Goal: Task Accomplishment & Management: Use online tool/utility

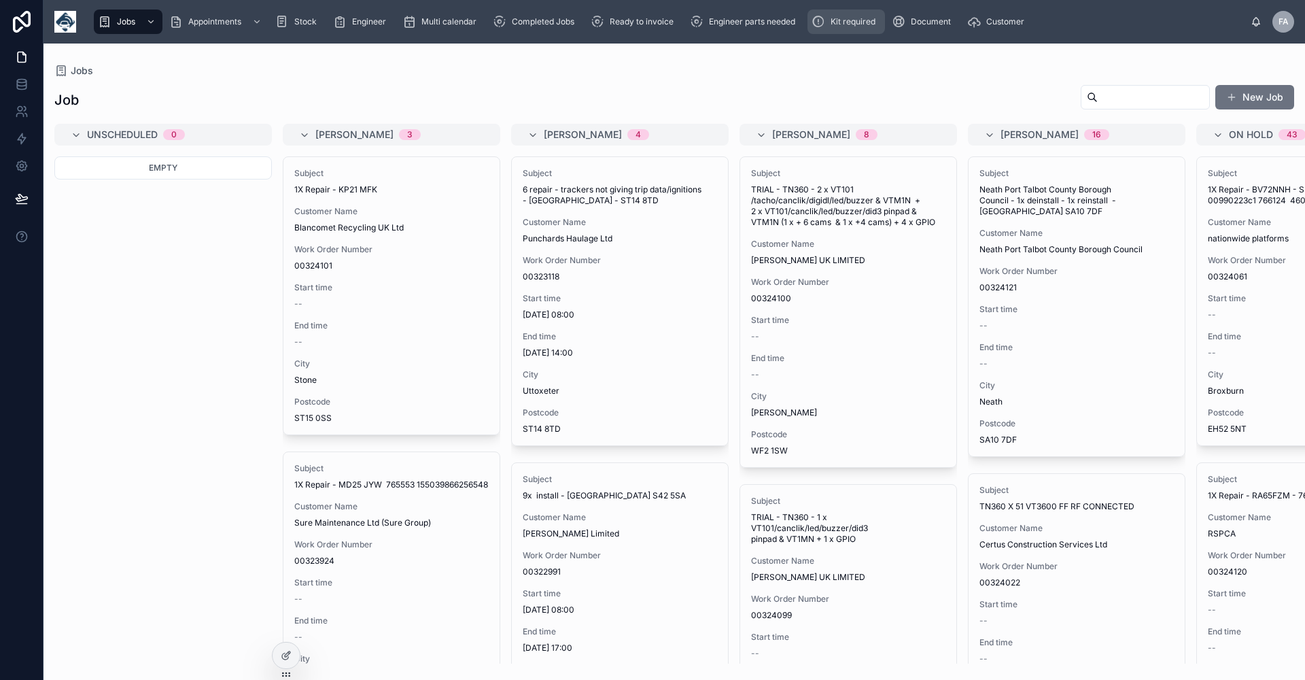
click at [851, 25] on span "Kit required" at bounding box center [853, 21] width 45 height 11
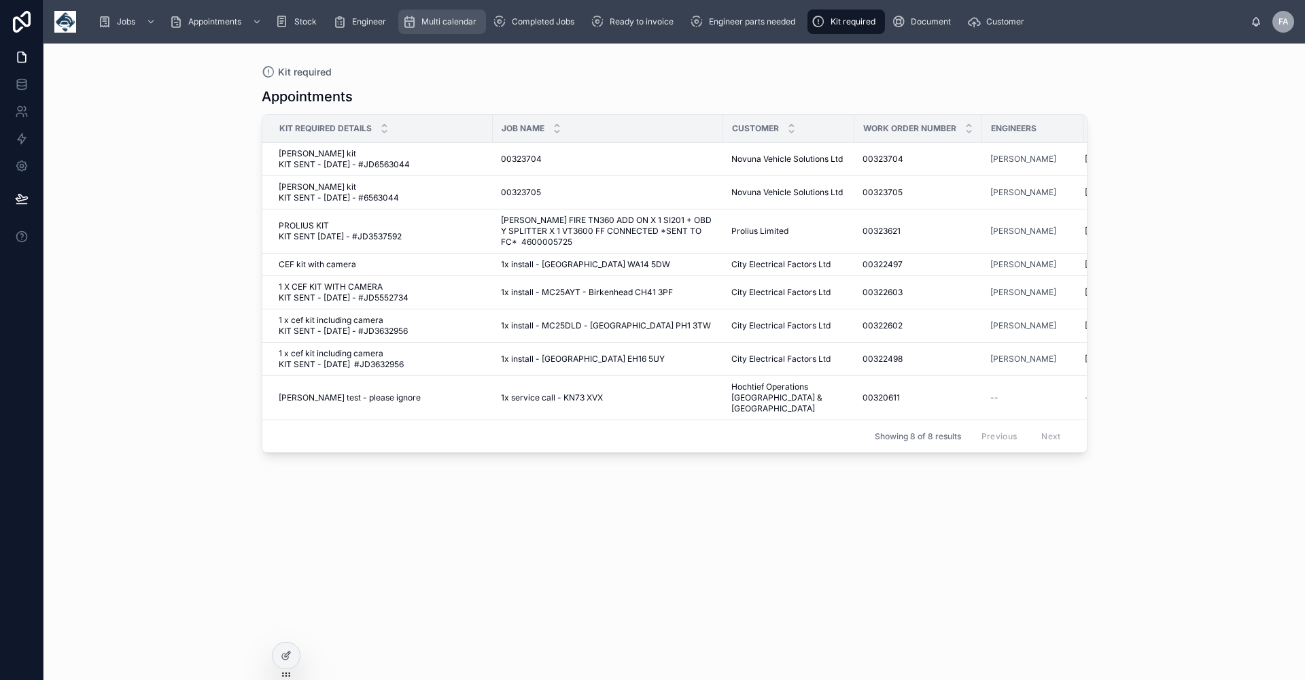
click at [458, 18] on span "Multi calendar" at bounding box center [449, 21] width 55 height 11
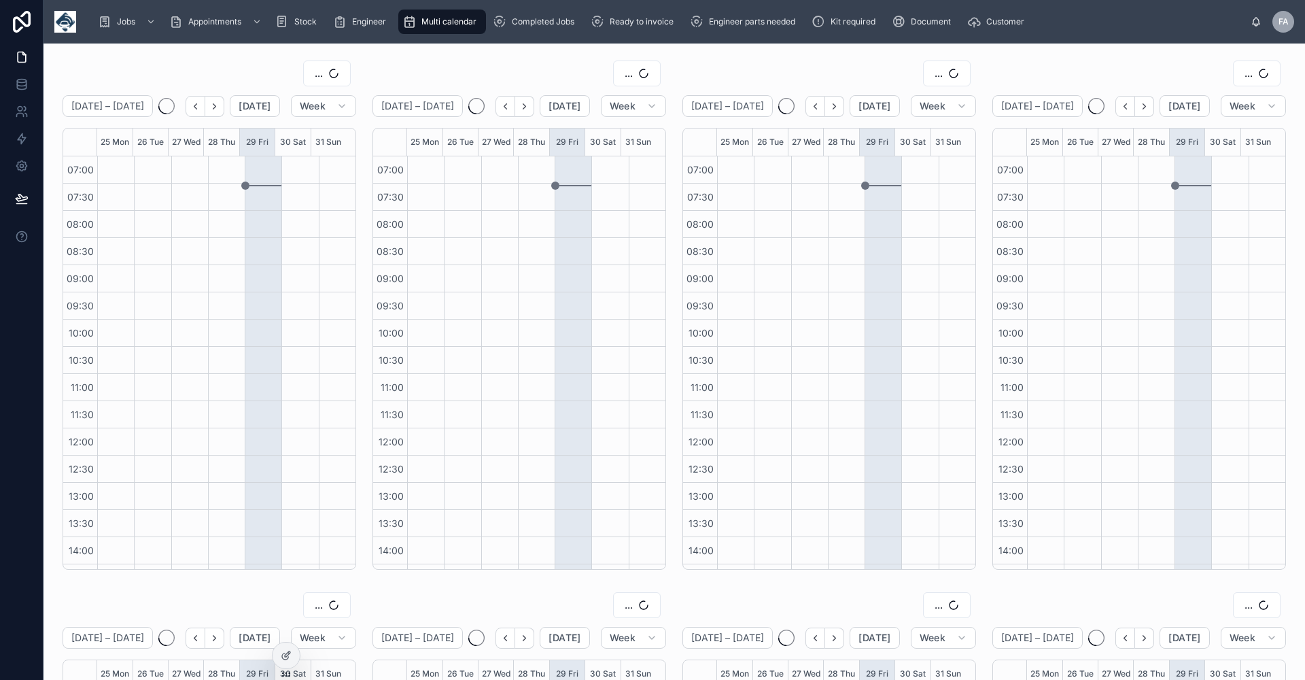
scroll to position [240, 0]
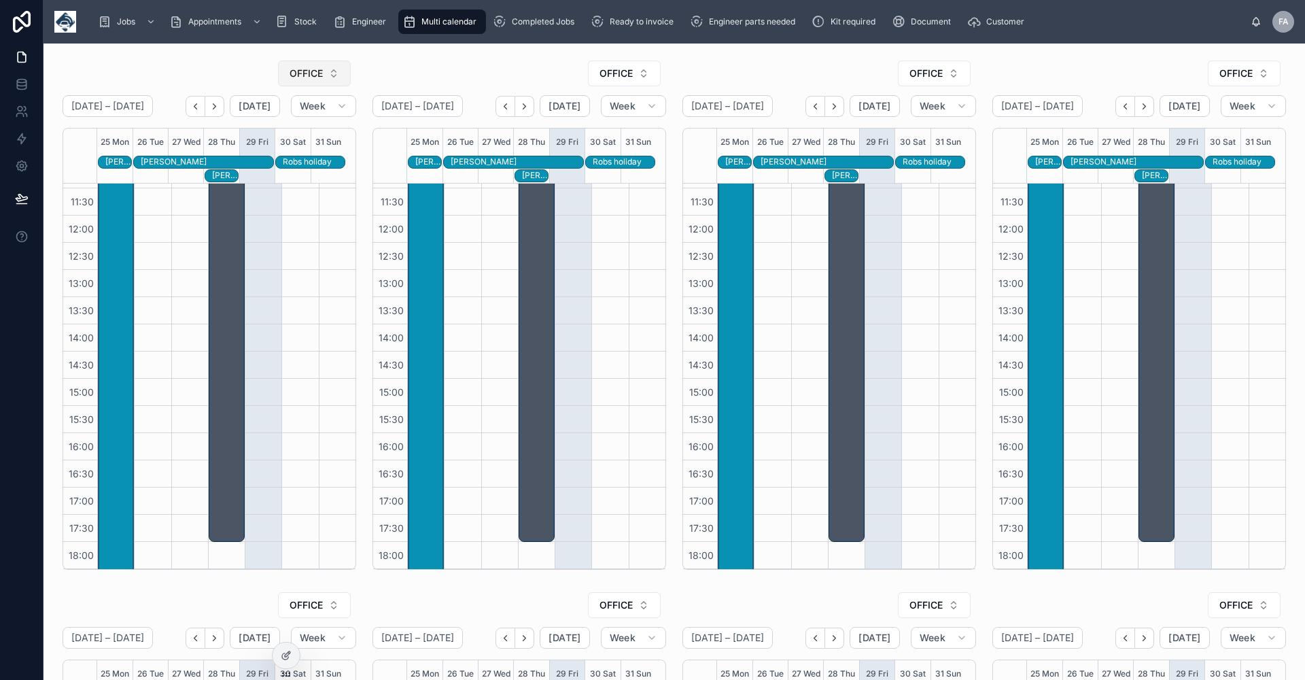
click at [332, 71] on button "OFFICE" at bounding box center [314, 74] width 73 height 26
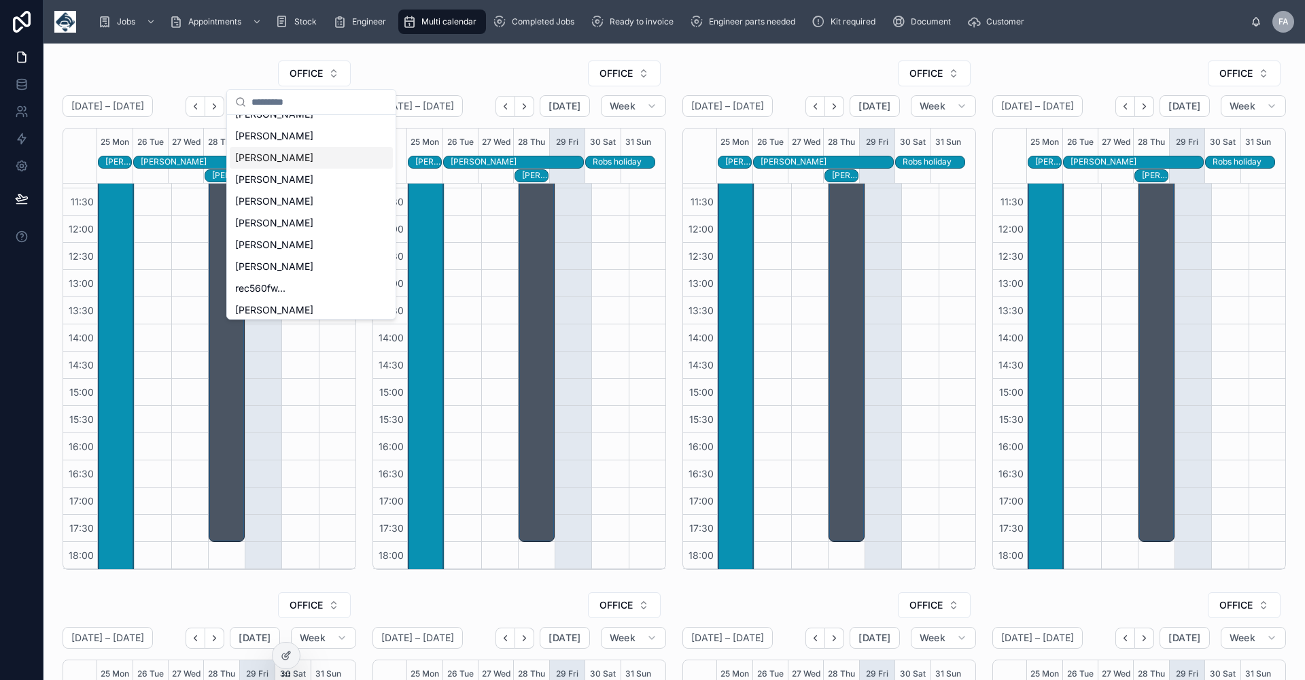
scroll to position [367, 0]
click at [308, 254] on div "[PERSON_NAME]" at bounding box center [311, 262] width 163 height 22
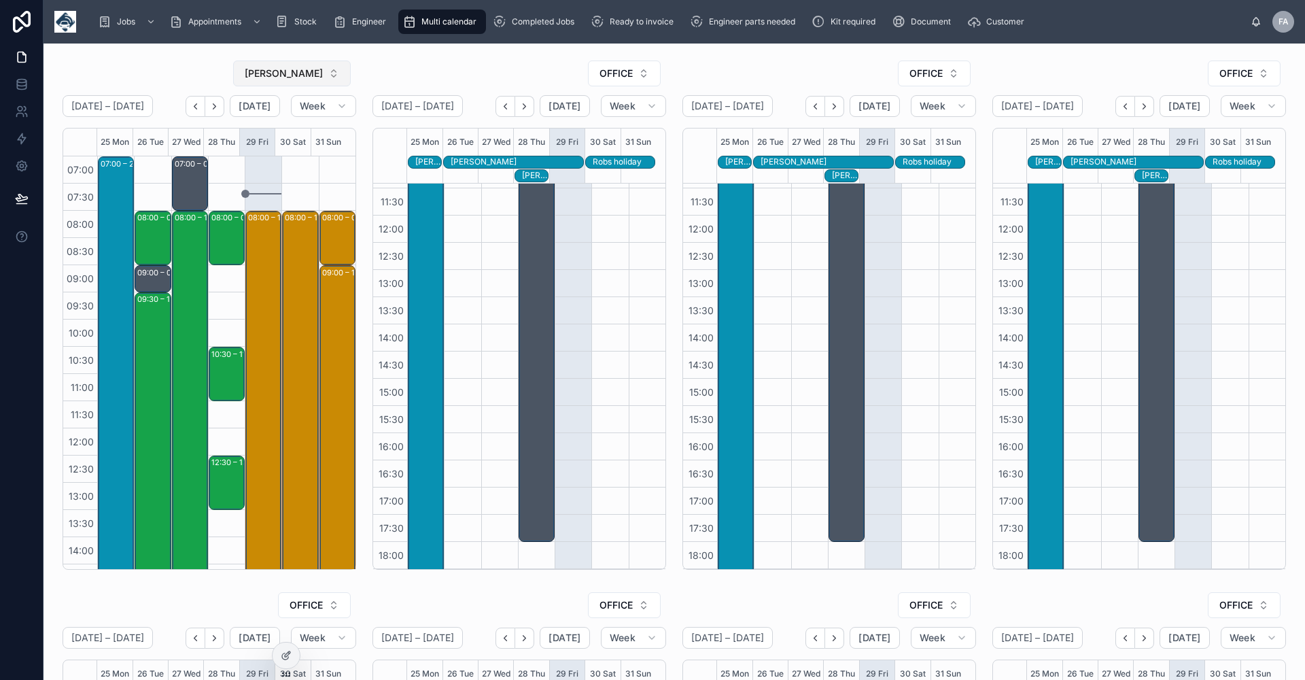
click at [332, 76] on button "[PERSON_NAME]" at bounding box center [292, 74] width 118 height 26
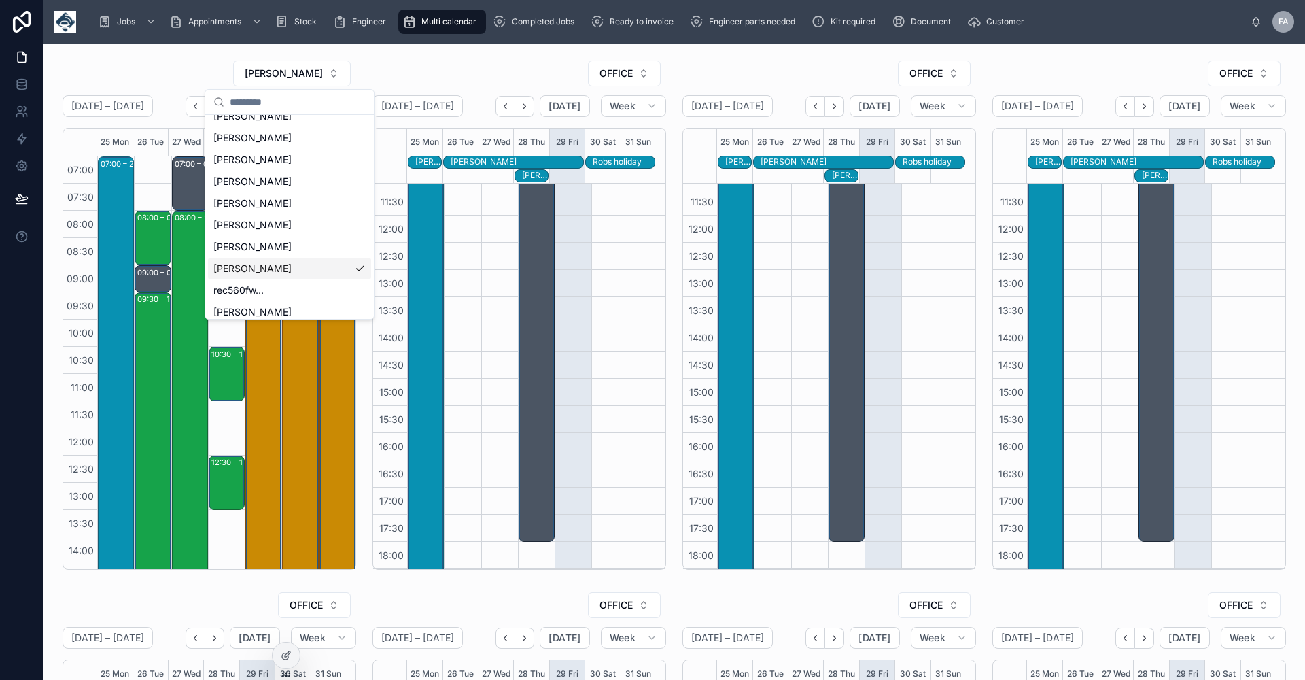
scroll to position [367, 0]
click at [261, 301] on span "[PERSON_NAME]" at bounding box center [252, 305] width 78 height 14
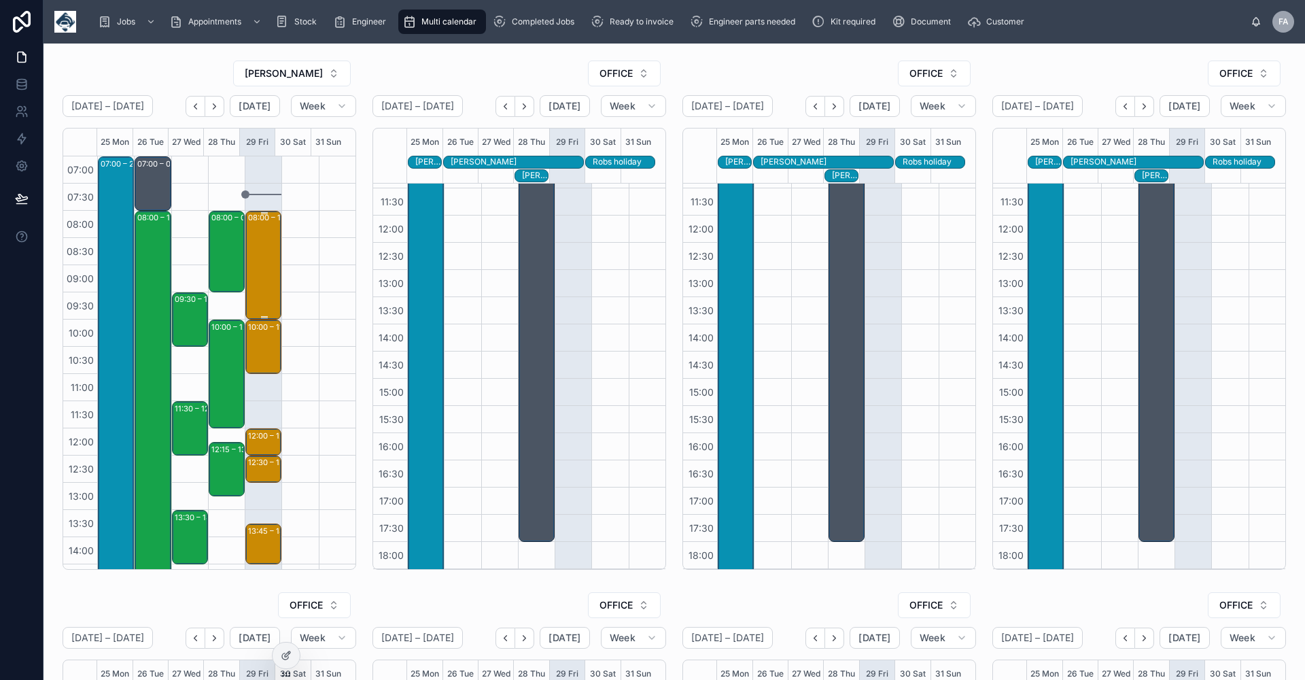
click at [264, 251] on div "08:00 – 10:00 [PERSON_NAME] Limited - TIMED 8AM - 2x reinstall - Hull - HU8 8BT" at bounding box center [264, 265] width 32 height 106
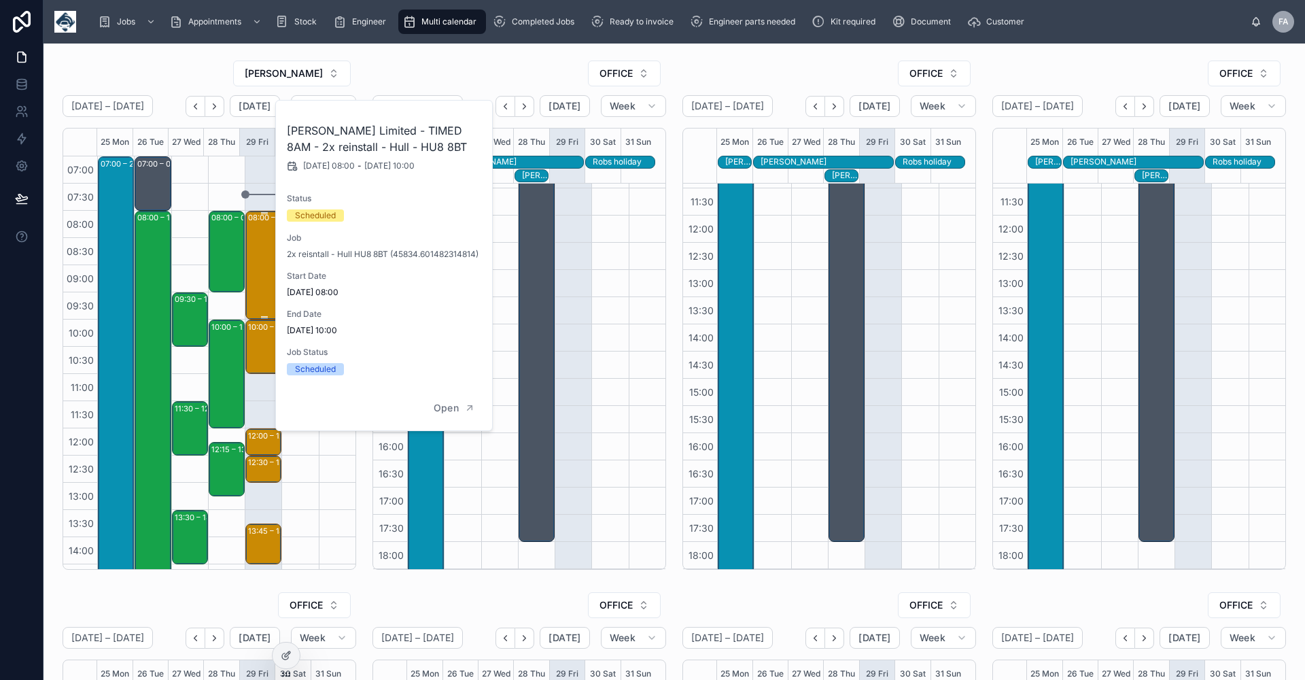
click at [259, 250] on div "08:00 – 10:00 [PERSON_NAME] Limited - TIMED 8AM - 2x reinstall - Hull - HU8 8BT" at bounding box center [264, 265] width 32 height 106
click at [462, 405] on button "Open" at bounding box center [454, 408] width 59 height 22
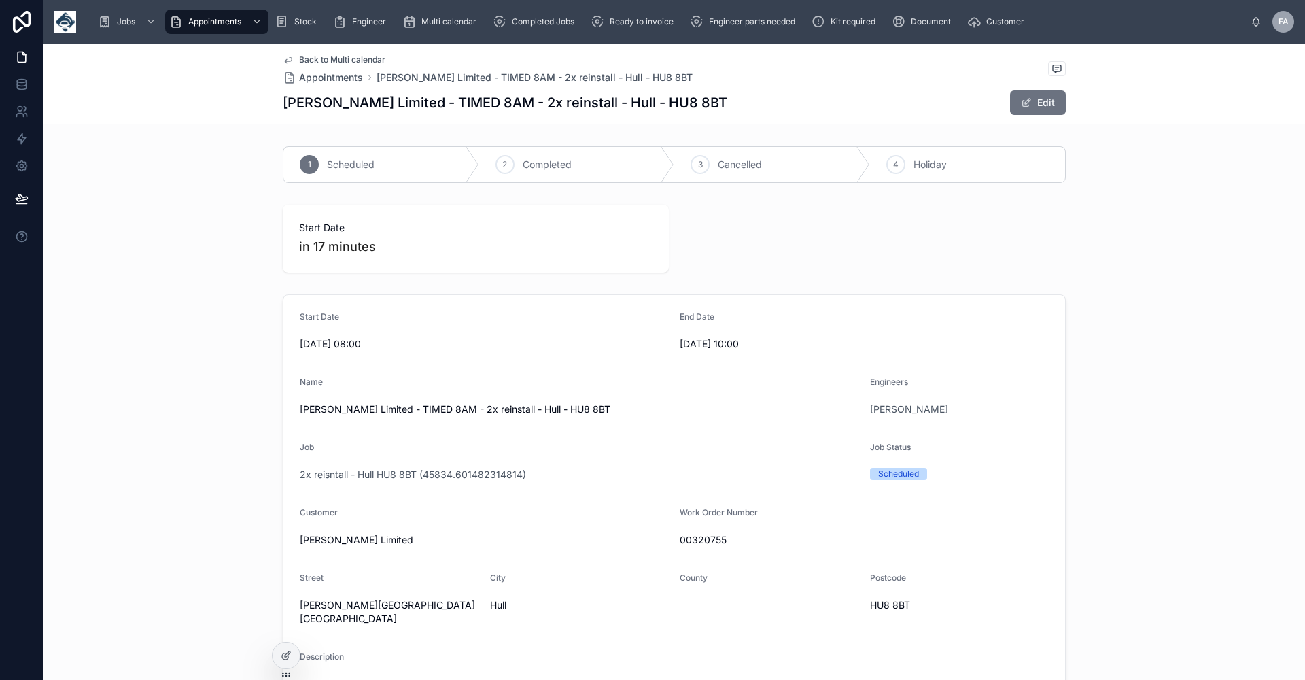
click at [334, 58] on span "Back to Multi calendar" at bounding box center [342, 59] width 86 height 11
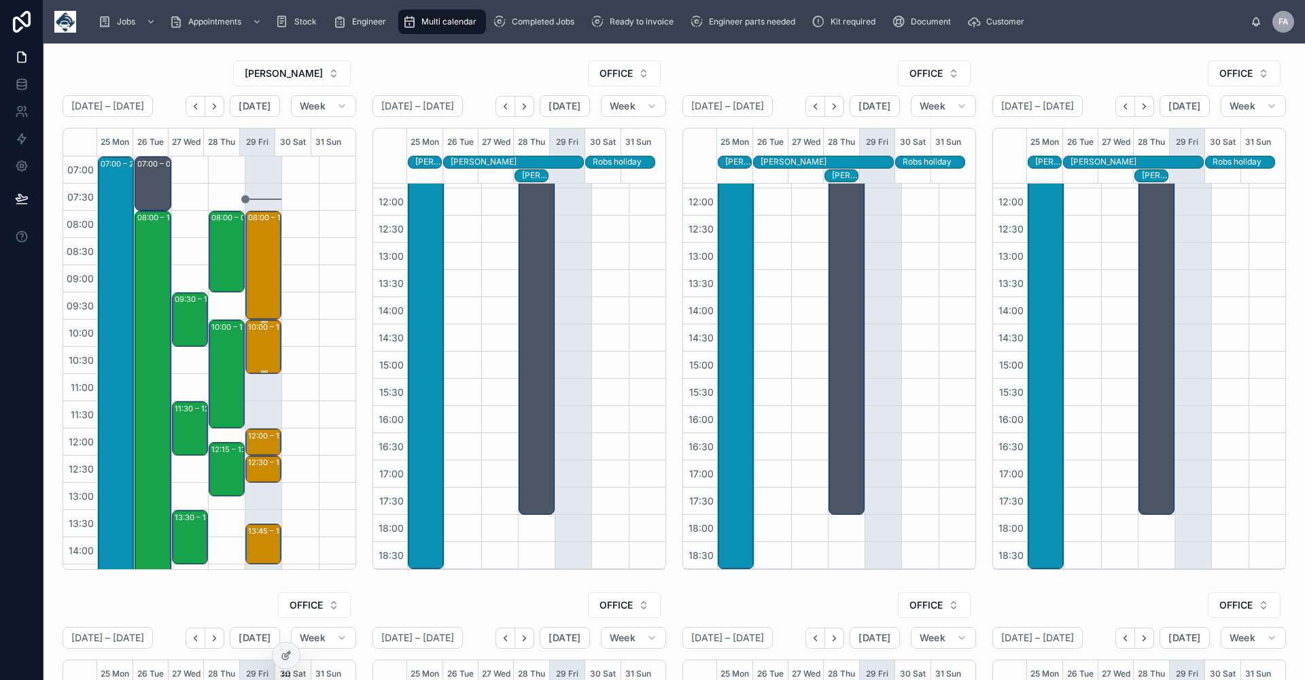
click at [253, 354] on div "10:00 – 11:00 B & A Scaffolding Limited - [PHONE_NUMBER] - 1 x service call - 1…" at bounding box center [264, 347] width 32 height 52
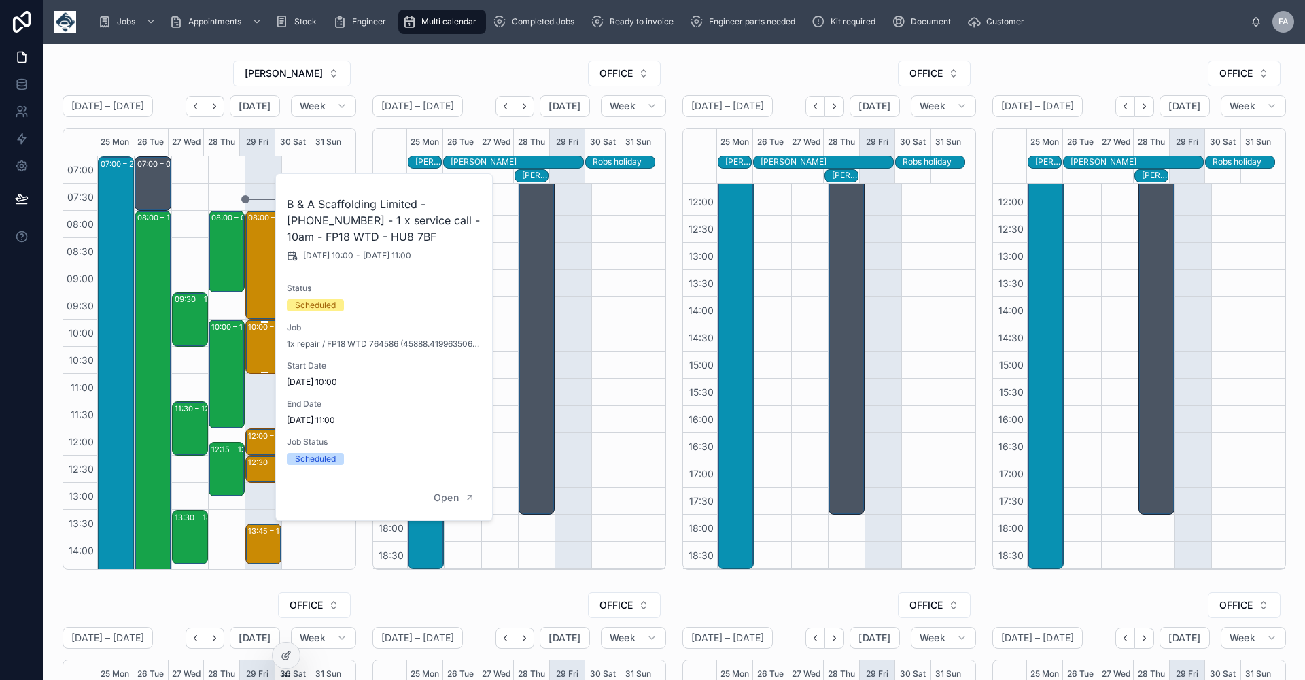
click at [253, 354] on div "10:00 – 11:00 B & A Scaffolding Limited - [PHONE_NUMBER] - 1 x service call - 1…" at bounding box center [264, 347] width 32 height 52
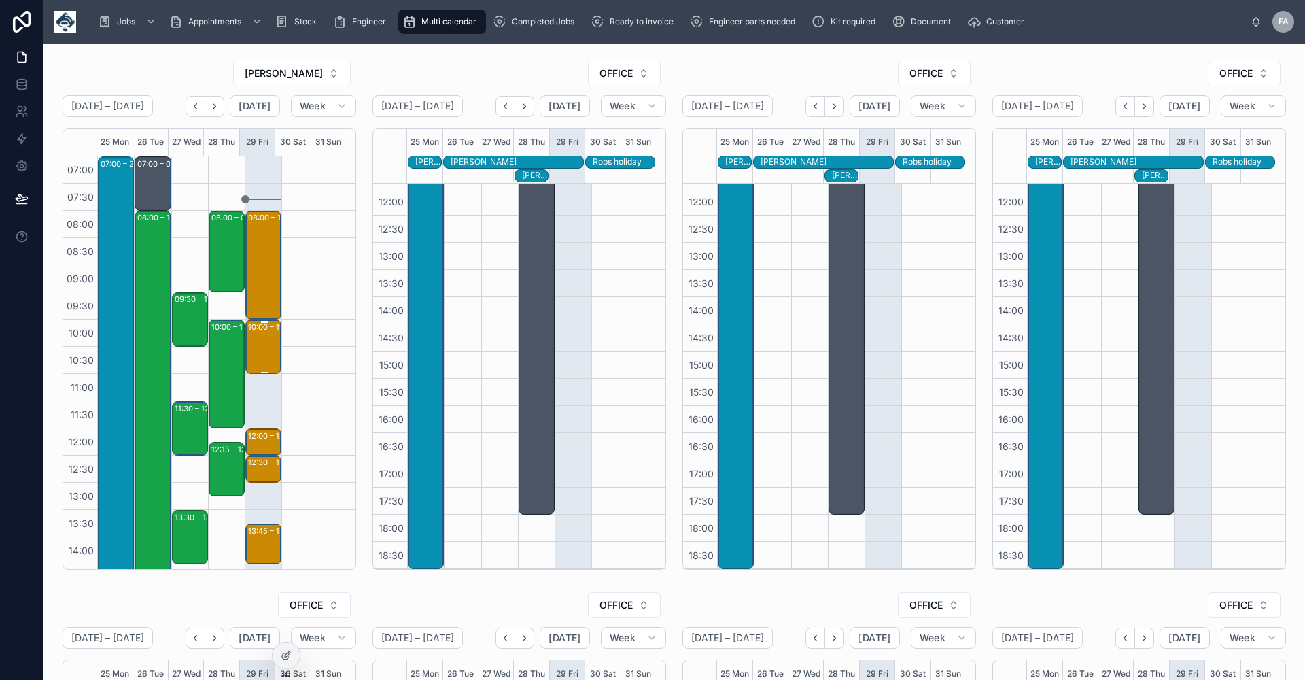
click at [253, 354] on div "10:00 – 11:00 B & A Scaffolding Limited - [PHONE_NUMBER] - 1 x service call - 1…" at bounding box center [264, 347] width 32 height 52
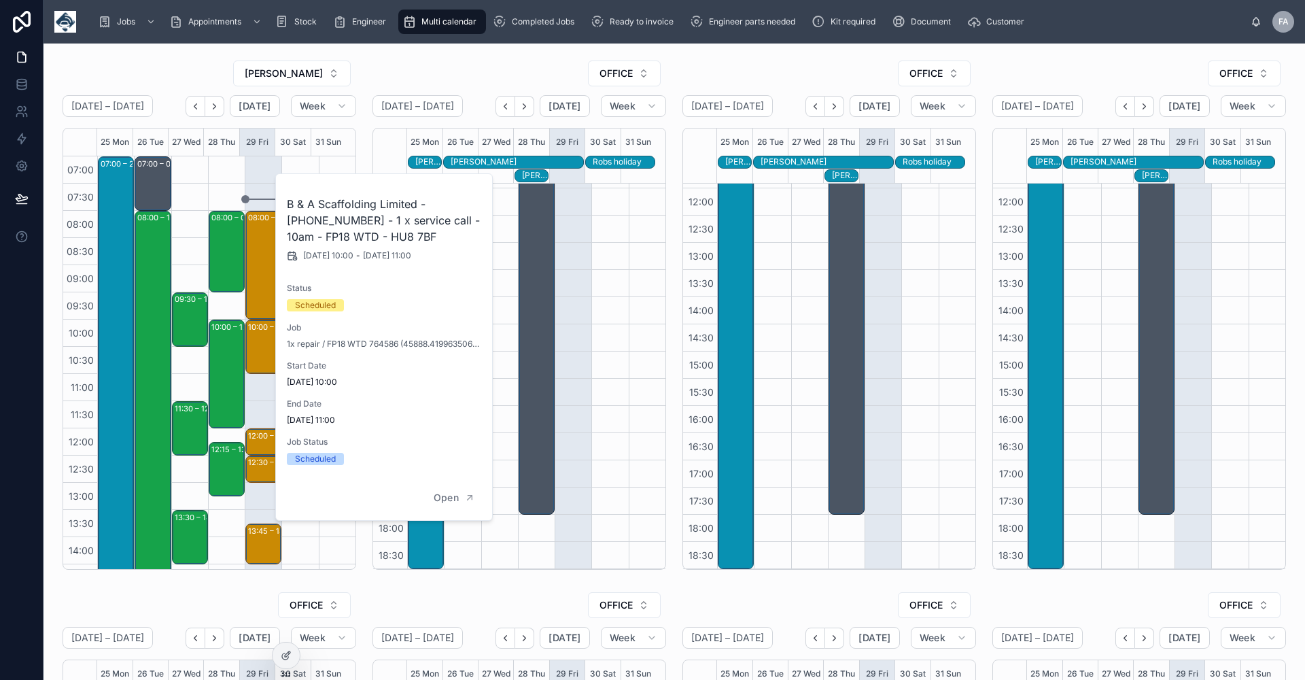
click at [200, 585] on div "[PERSON_NAME] [DATE] – [DATE] [DATE] Week 25 Mon 26 Tue 27 Wed 28 Thu 29 Fri 30…" at bounding box center [675, 619] width 1262 height 1150
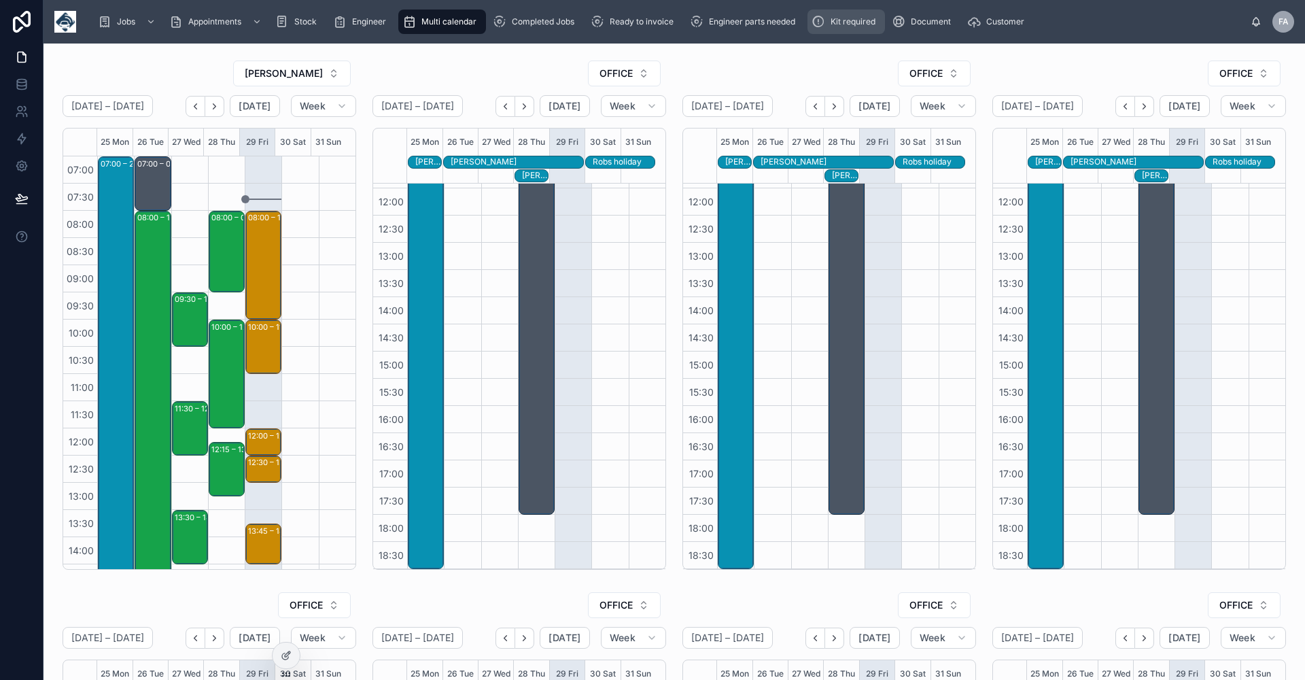
click at [853, 24] on span "Kit required" at bounding box center [853, 21] width 45 height 11
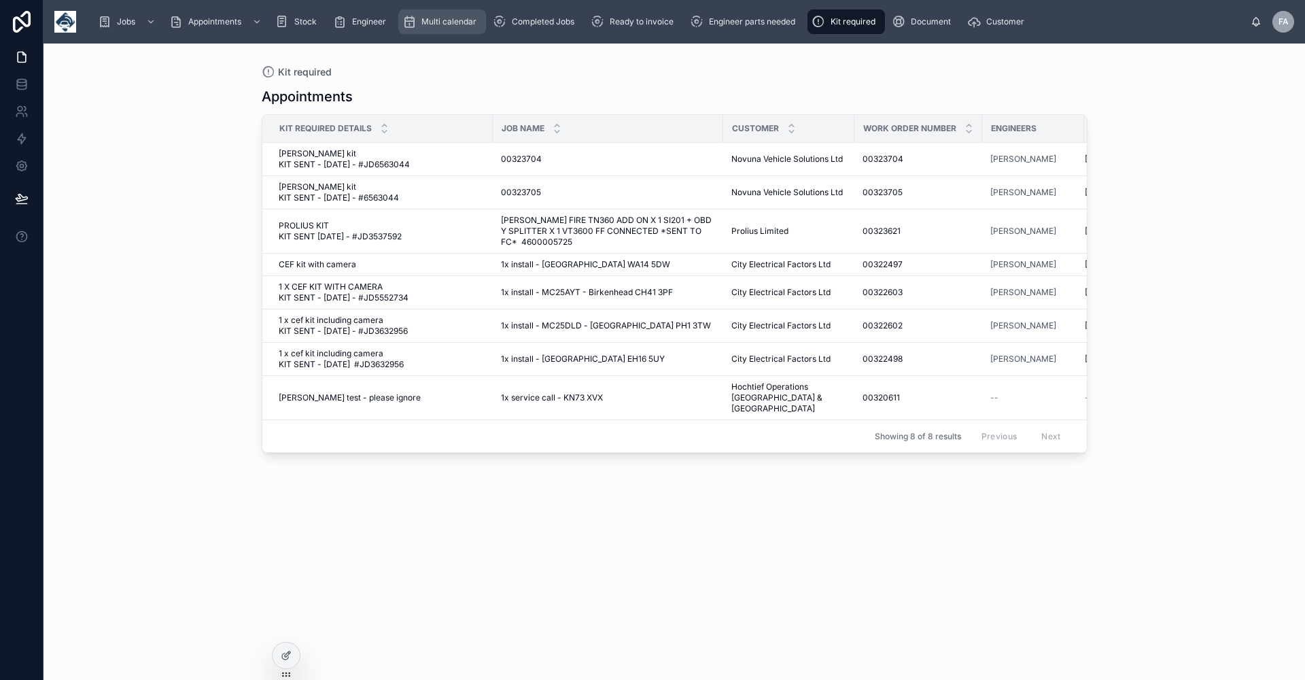
click at [459, 23] on span "Multi calendar" at bounding box center [449, 21] width 55 height 11
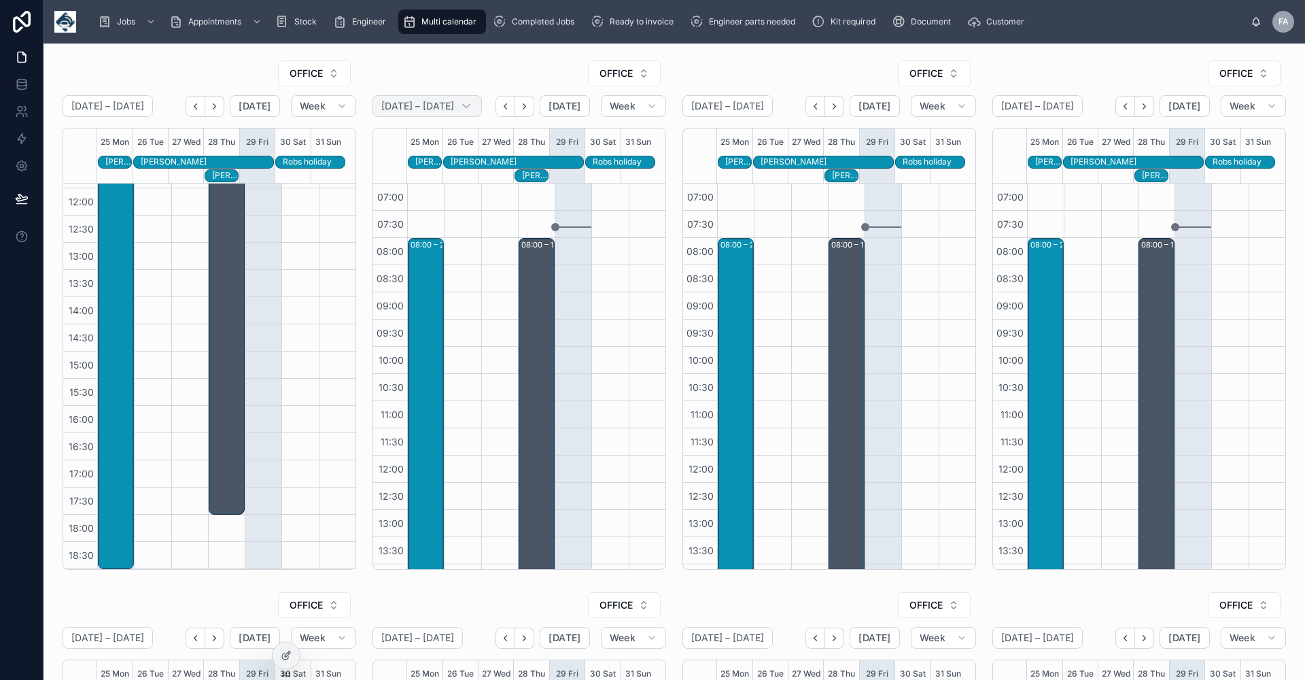
scroll to position [267, 0]
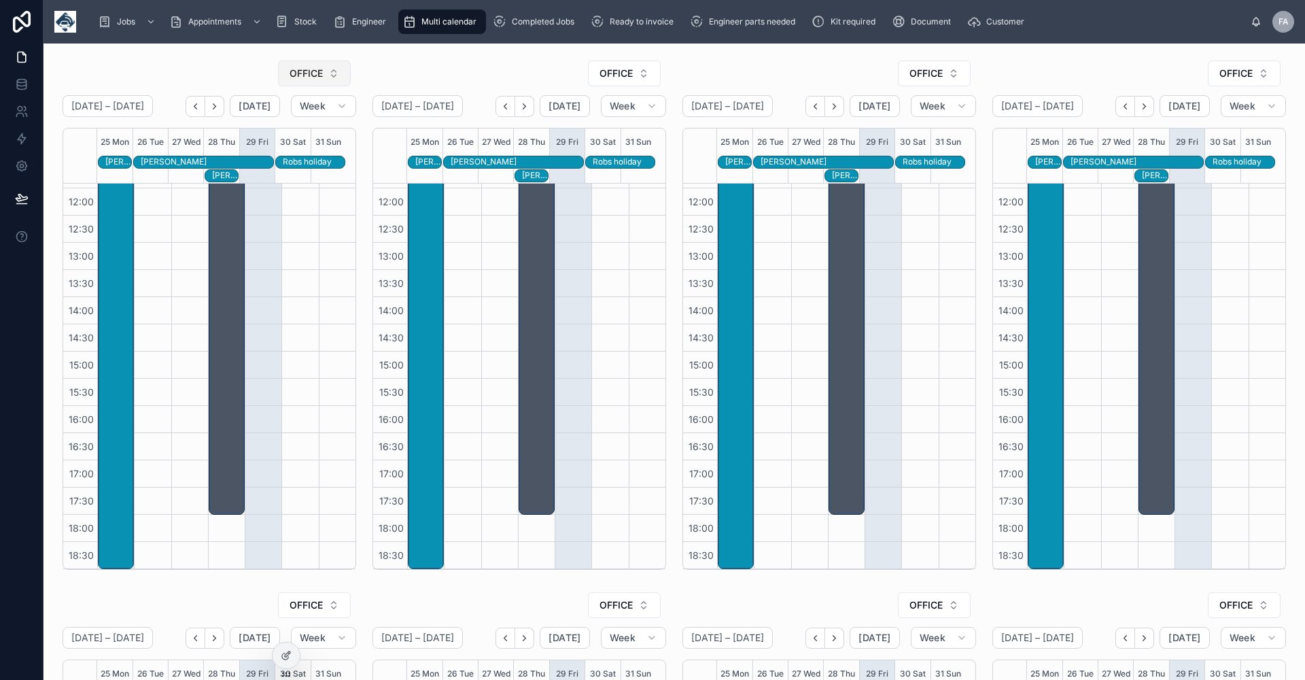
click at [332, 73] on button "OFFICE" at bounding box center [314, 74] width 73 height 26
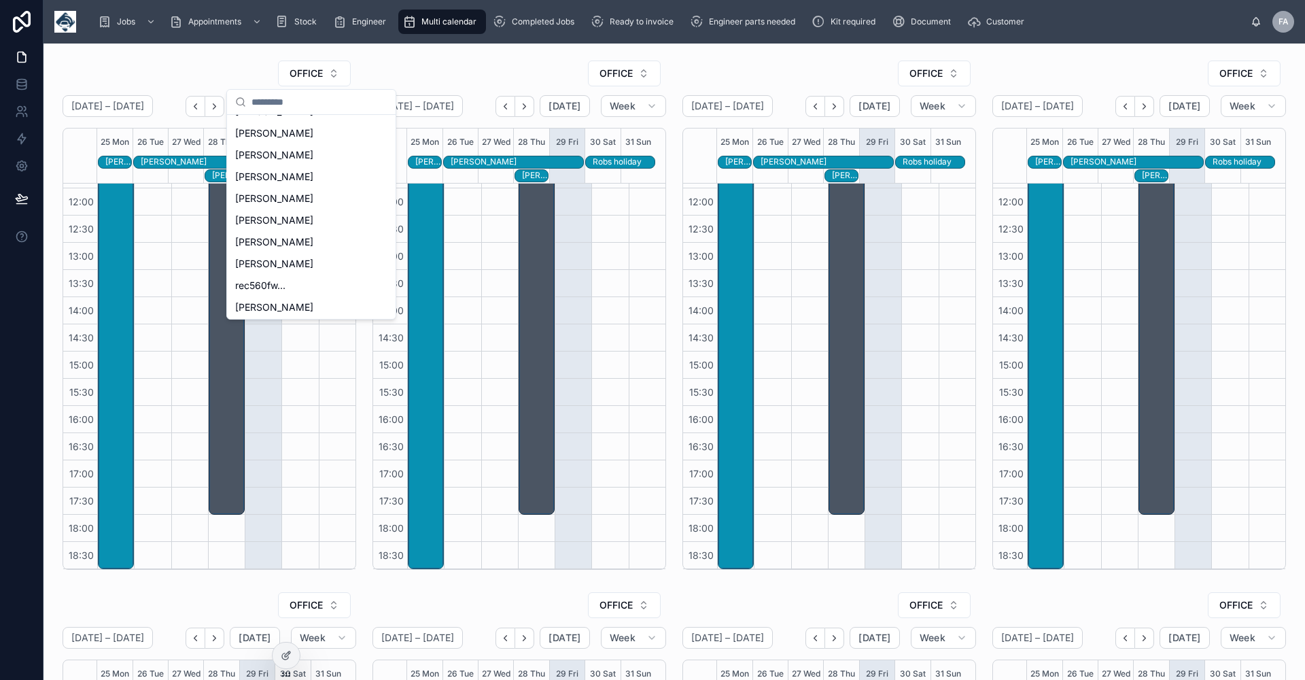
scroll to position [367, 0]
click at [298, 303] on span "[PERSON_NAME]" at bounding box center [274, 305] width 78 height 14
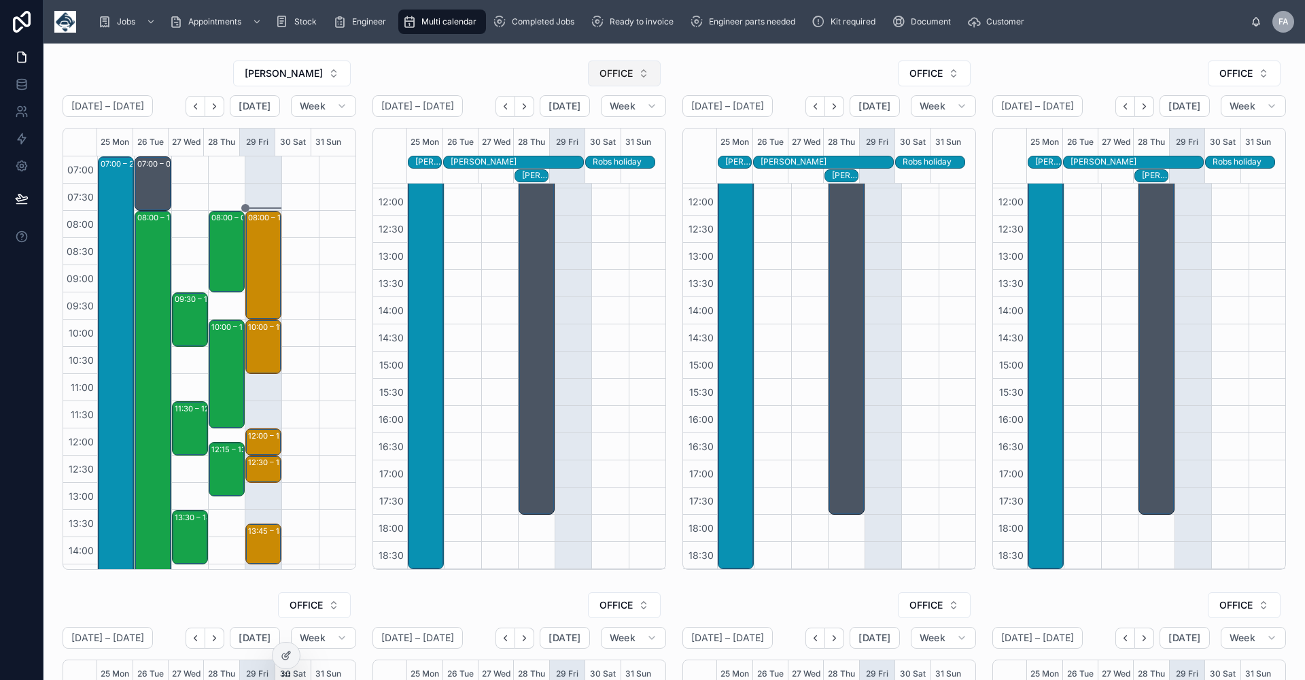
click at [637, 78] on button "OFFICE" at bounding box center [624, 74] width 73 height 26
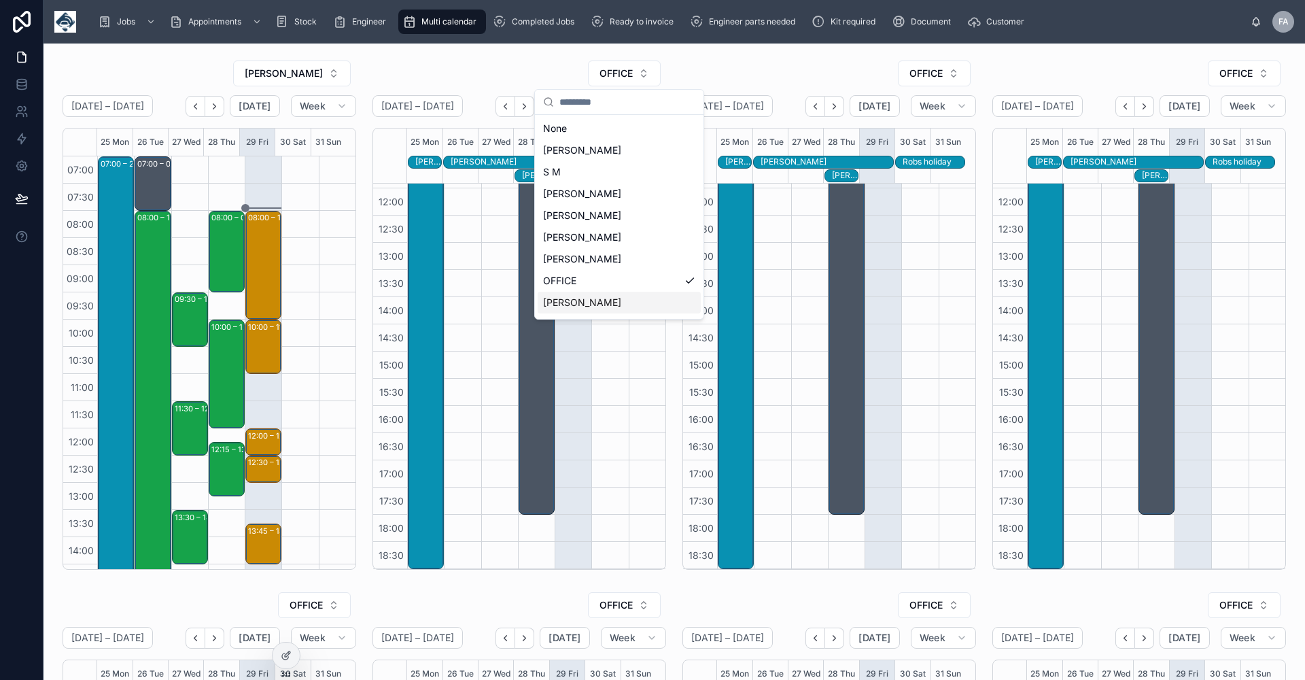
click at [601, 300] on span "[PERSON_NAME]" at bounding box center [582, 303] width 78 height 14
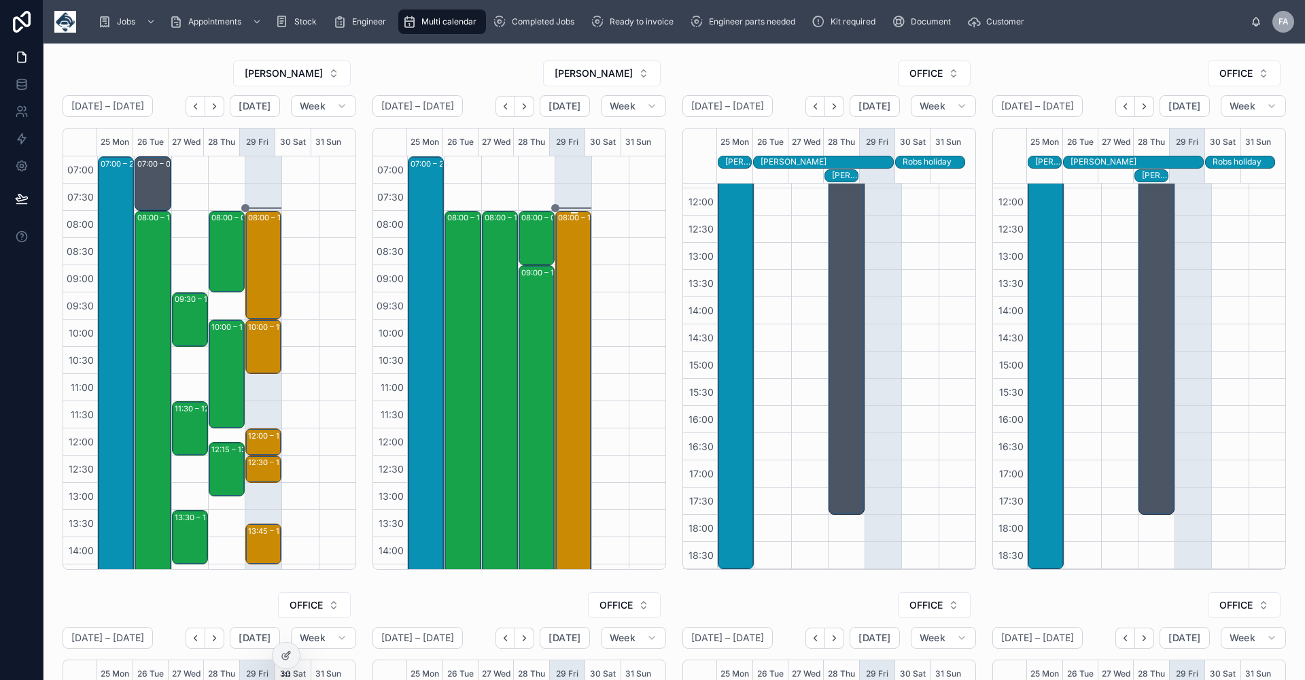
click at [566, 276] on div "08:00 – 16:00 installs - timed 8am - ne37 1eq -TN360- UPGRADE - 43 X VT101/ CAN…" at bounding box center [574, 428] width 32 height 432
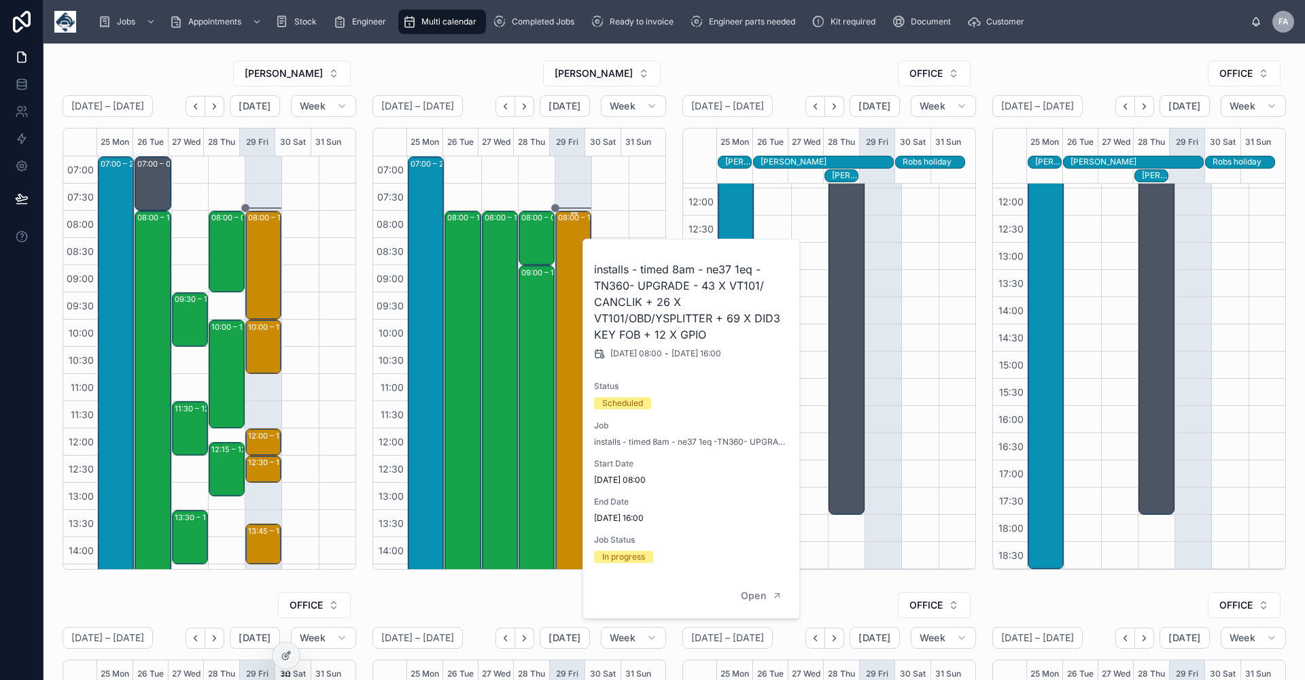
click at [561, 303] on div "08:00 – 16:00 installs - timed 8am - ne37 1eq -TN360- UPGRADE - 43 X VT101/ CAN…" at bounding box center [574, 428] width 32 height 432
click at [757, 594] on span "Open" at bounding box center [753, 595] width 25 height 12
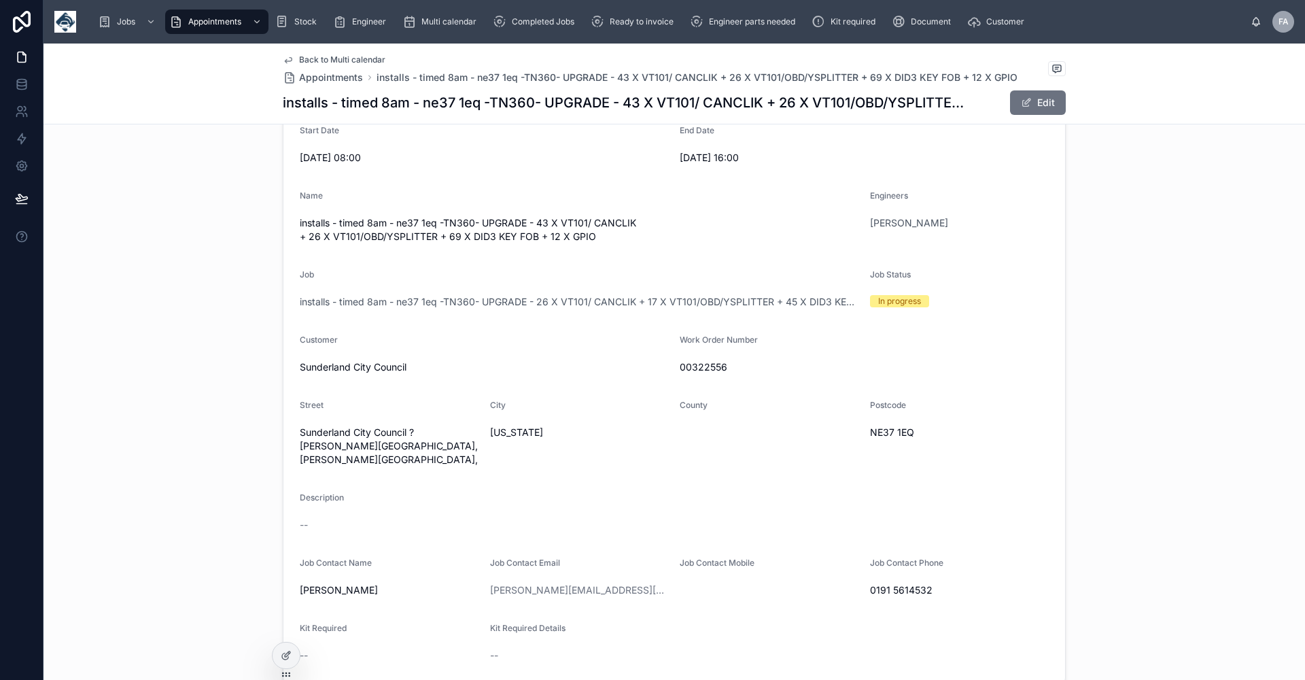
scroll to position [90, 0]
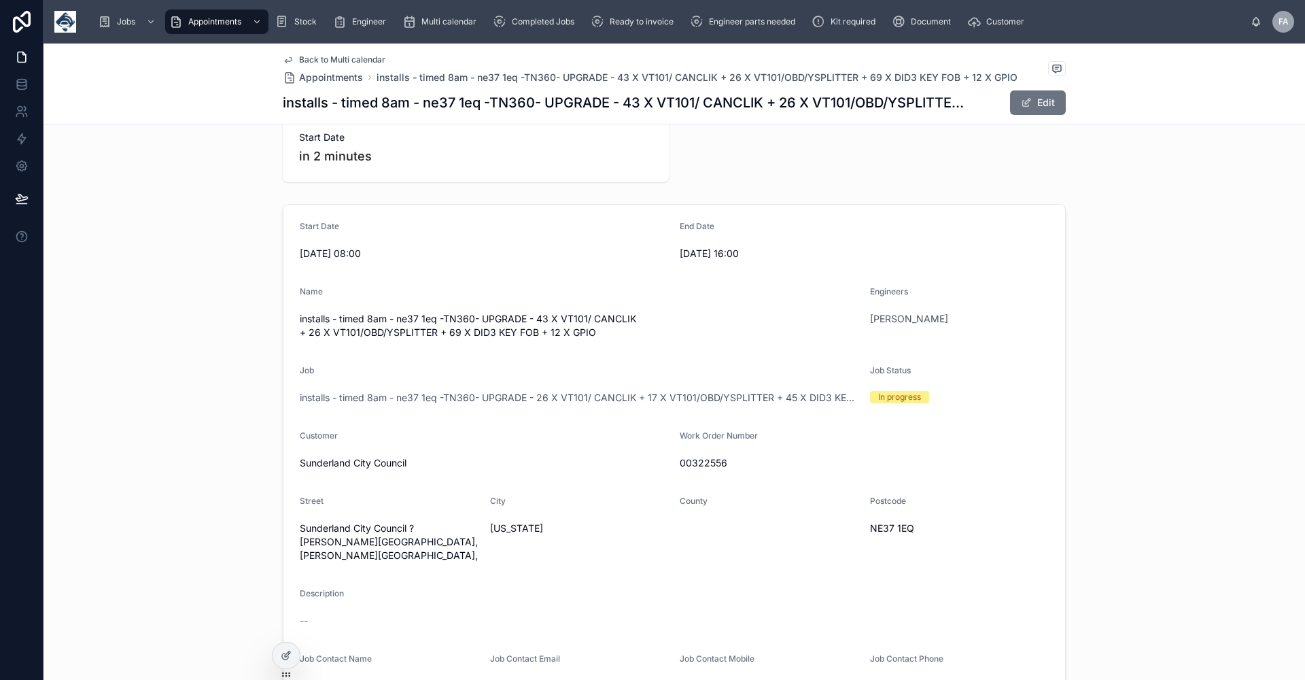
click at [336, 58] on span "Back to Multi calendar" at bounding box center [342, 59] width 86 height 11
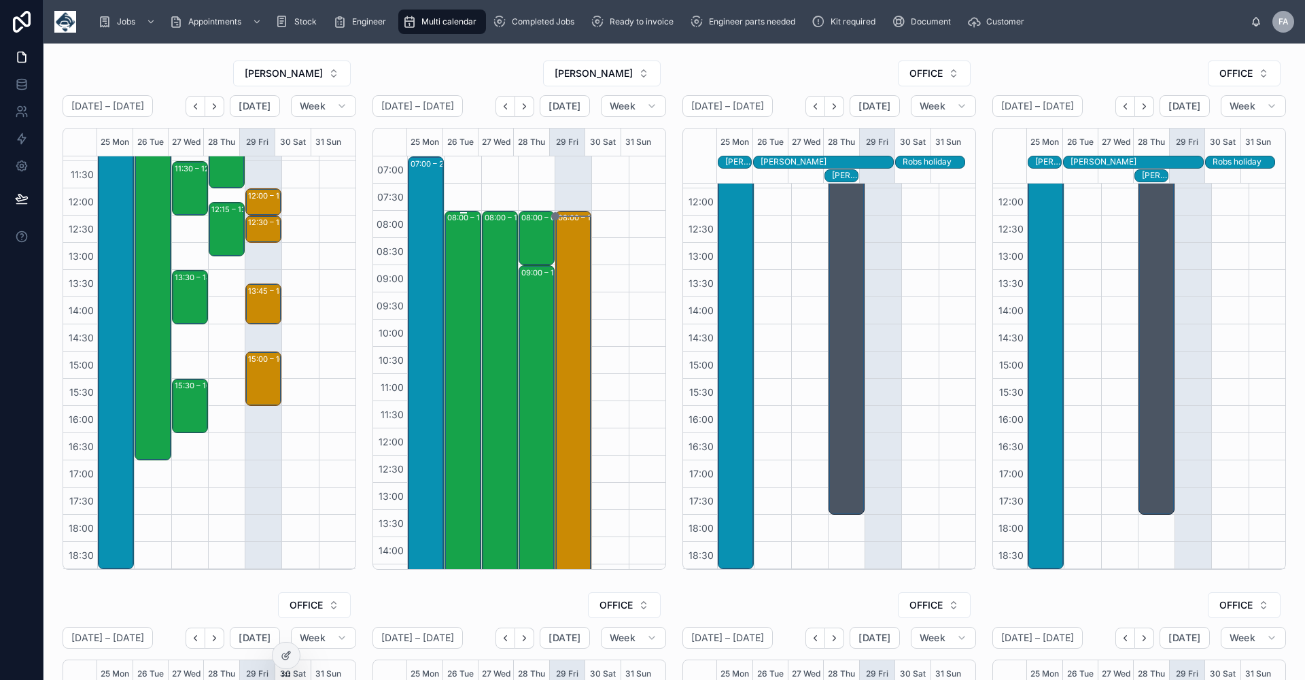
click at [455, 237] on div "08:00 – 16:00 installs - timed 8am - ne37 1eq -TN360- UPGRADE - 43 X VT101/ CAN…" at bounding box center [463, 428] width 32 height 432
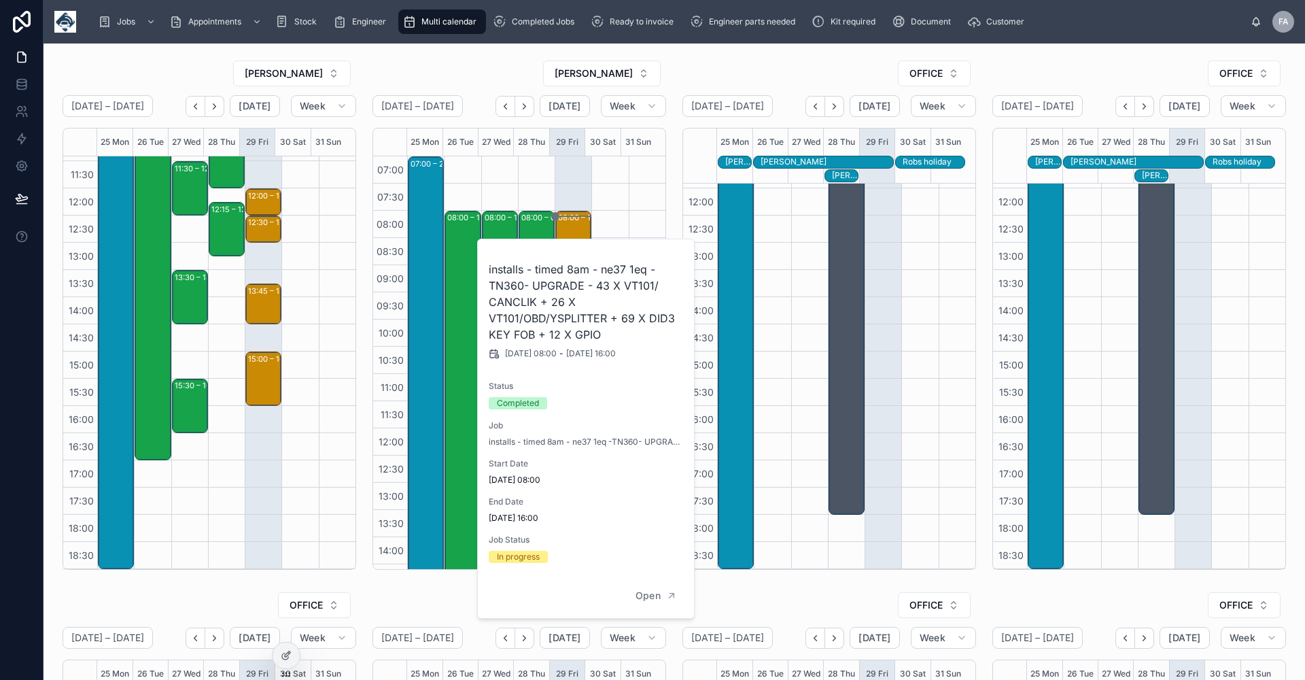
click at [499, 179] on div "08:00 – 16:00 installs - timed 8am - ne37 1eq -TN360- UPGRADE - 43 X VT101/ CAN…" at bounding box center [499, 482] width 37 height 653
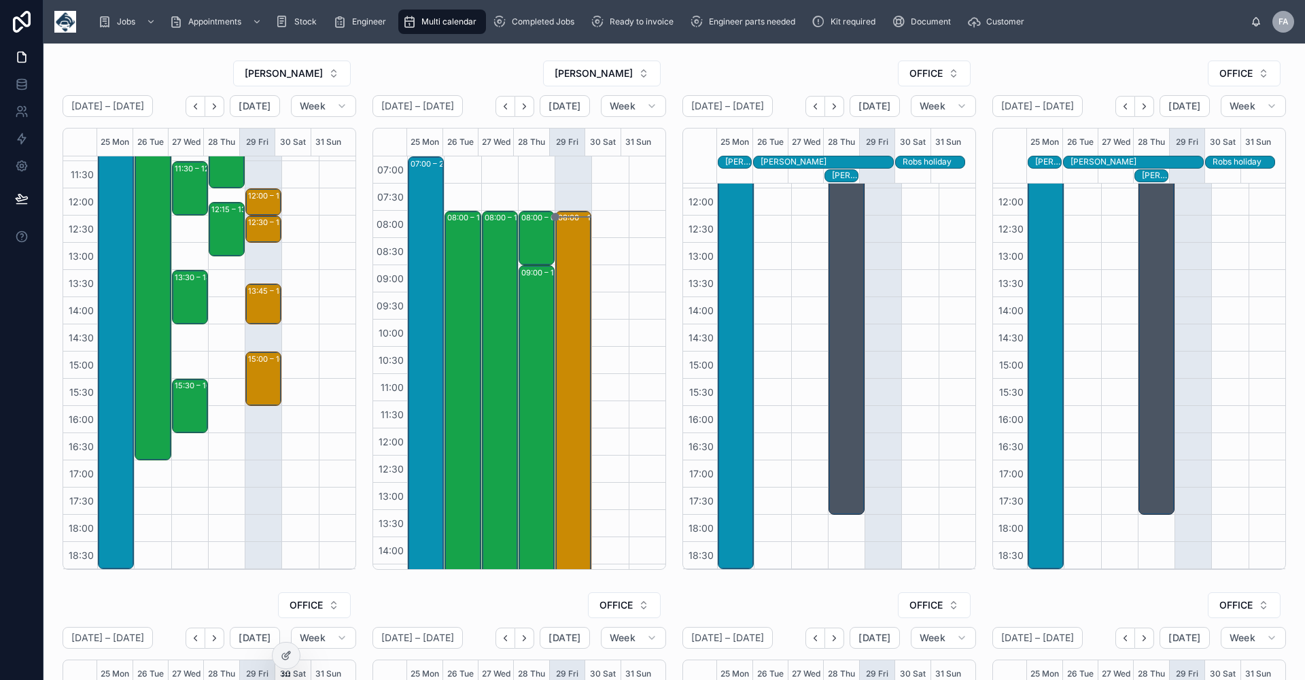
click at [292, 457] on div at bounding box center [299, 242] width 37 height 653
click at [293, 451] on div at bounding box center [299, 242] width 37 height 653
click at [944, 77] on button "OFFICE" at bounding box center [934, 74] width 73 height 26
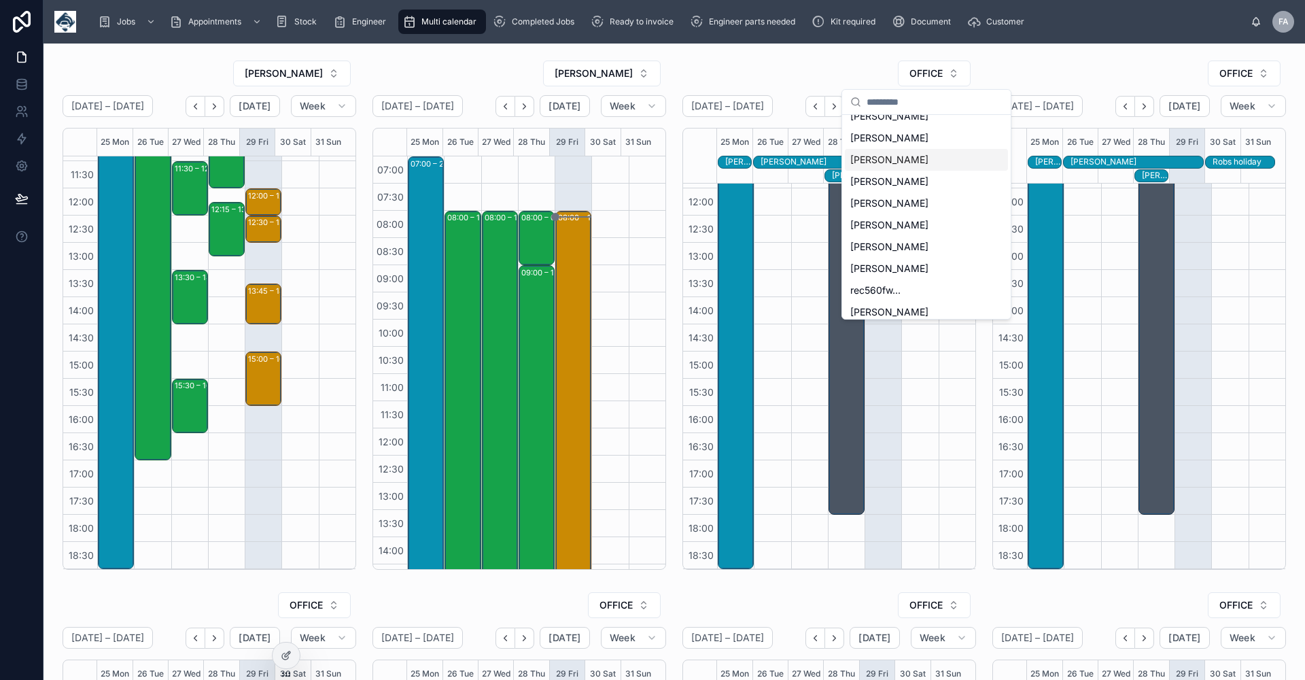
scroll to position [362, 0]
drag, startPoint x: 906, startPoint y: 175, endPoint x: 881, endPoint y: 192, distance: 29.4
click at [906, 175] on span "[PERSON_NAME]" at bounding box center [890, 180] width 78 height 14
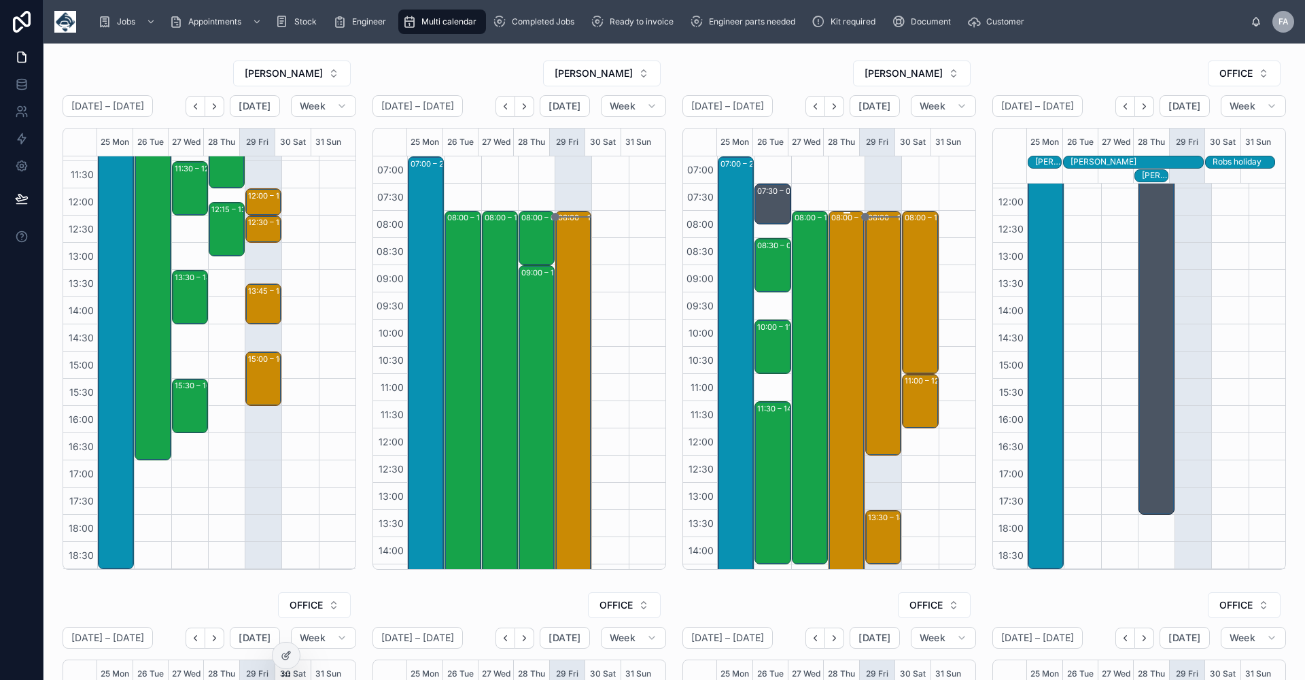
click at [836, 309] on div "08:00 – 16:00 [PERSON_NAME] & CO.(BREWERS)LIMITED - 00323613 - 11 X INSTALLS - …" at bounding box center [848, 428] width 32 height 432
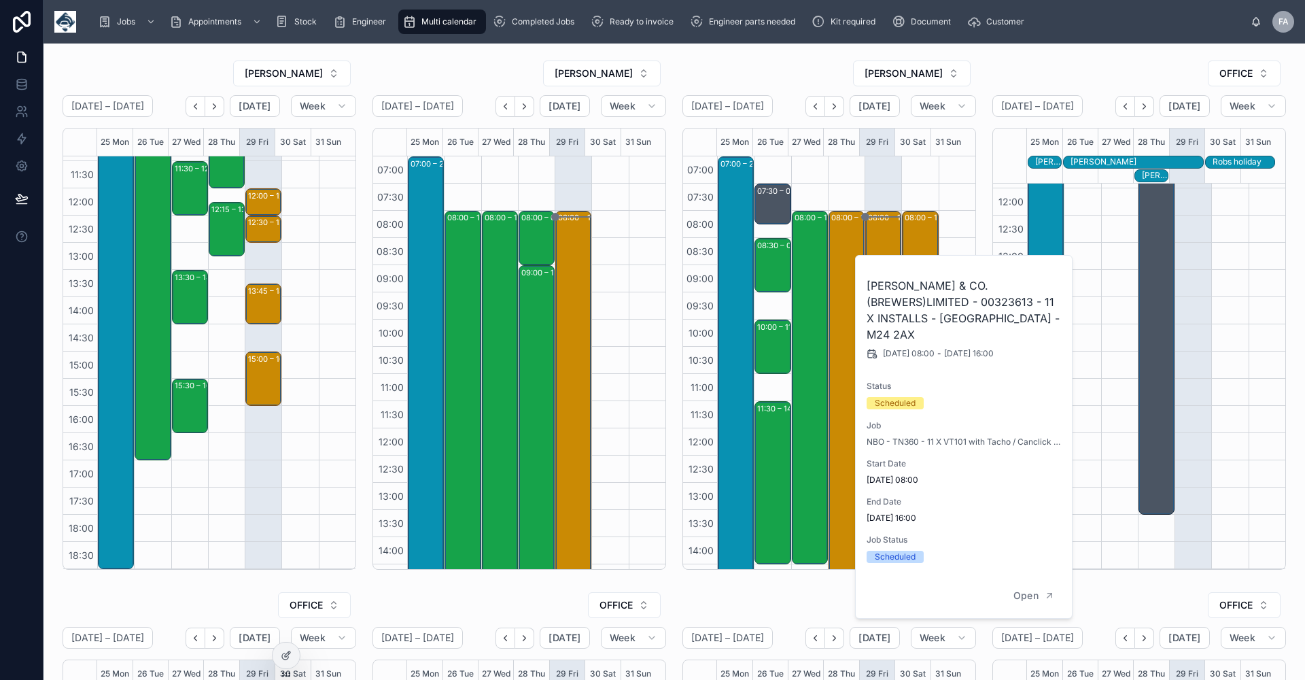
click at [941, 183] on div at bounding box center [957, 482] width 37 height 653
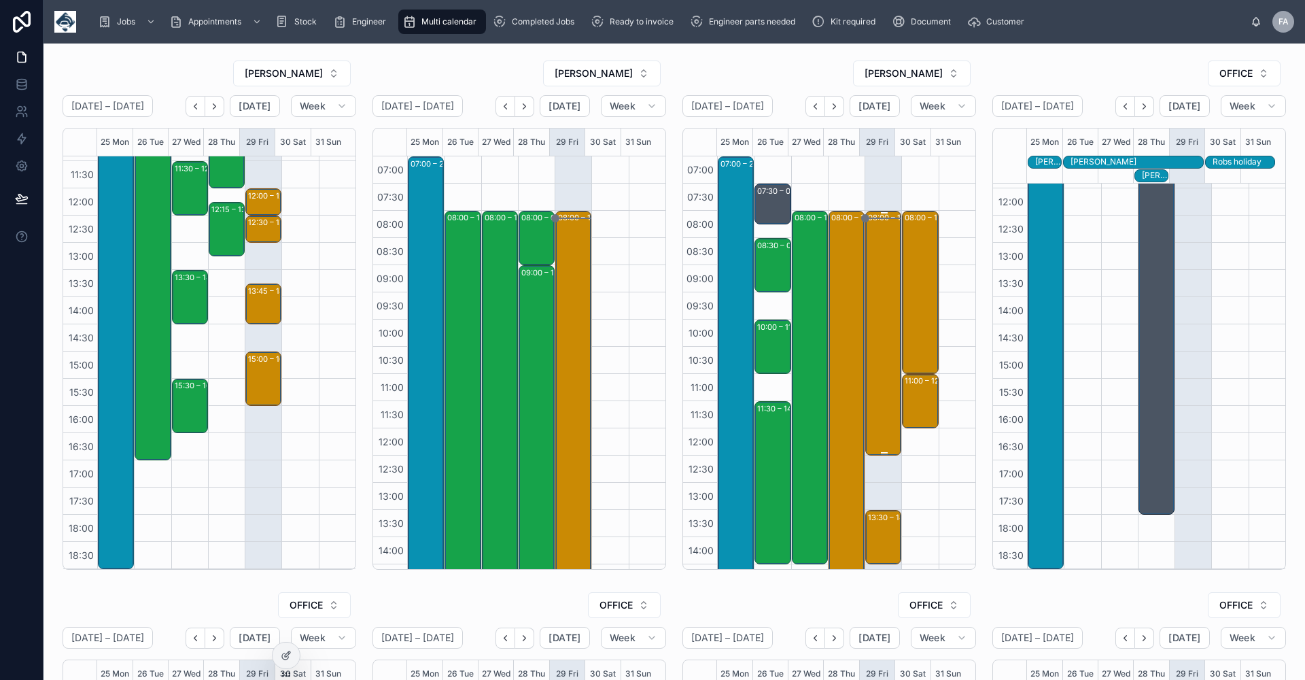
click at [868, 345] on div "08:00 – 12:30 [PERSON_NAME] [PERSON_NAME] Ltd - 00323853 - 5 X DE / 5 X RE - TI…" at bounding box center [884, 333] width 32 height 242
click at [868, 343] on div "08:00 – 12:30 [PERSON_NAME] [PERSON_NAME] Ltd - 00323853 - 5 X DE / 5 X RE - TI…" at bounding box center [884, 333] width 32 height 242
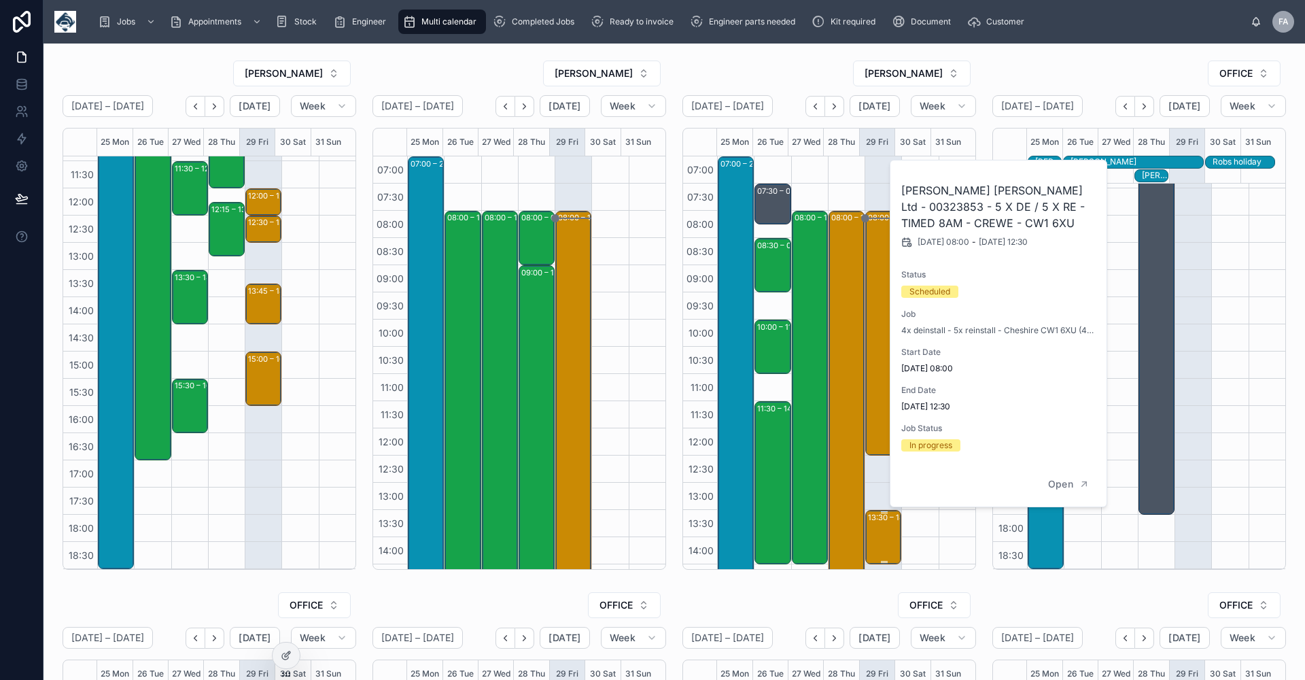
click at [870, 525] on div "13:30 – 14:30 Pemberton Leisure Homes Ltd - 00324130 - 1 x deinstall - pm - BL1…" at bounding box center [884, 537] width 32 height 52
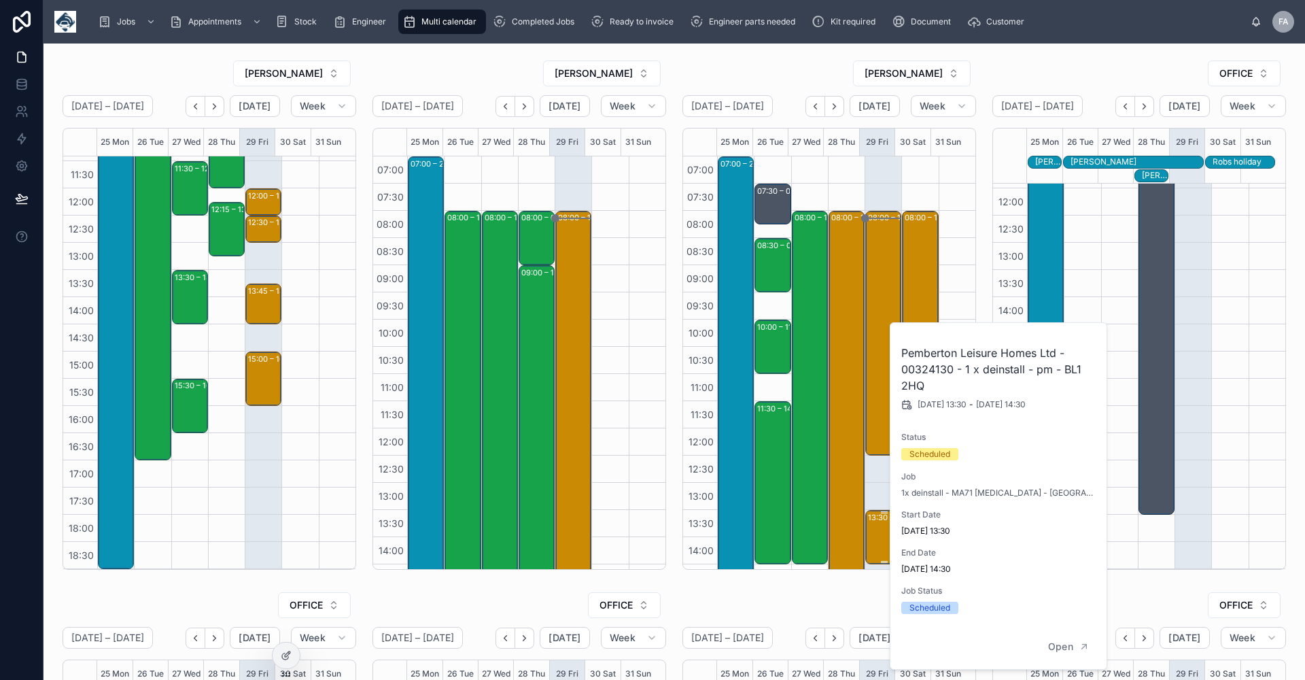
click at [870, 525] on div "13:30 – 14:30 Pemberton Leisure Homes Ltd - 00324130 - 1 x deinstall - pm - BL1…" at bounding box center [884, 537] width 32 height 52
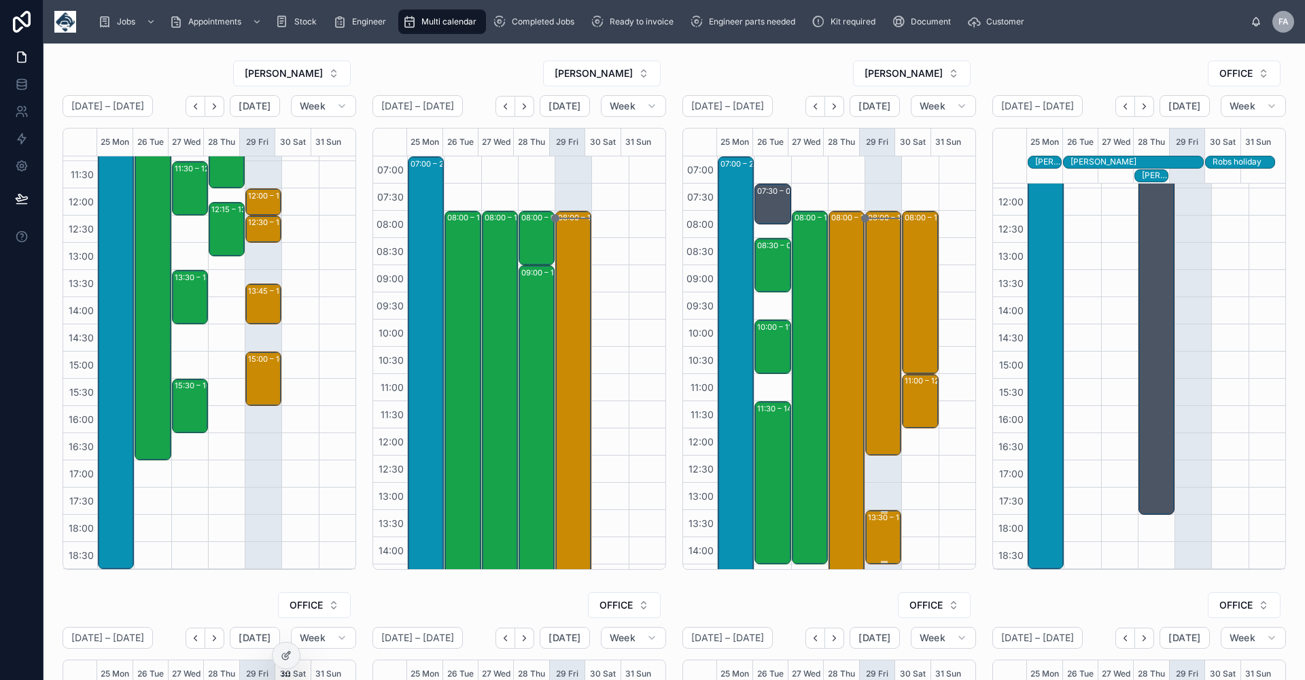
click at [868, 521] on div "13:30 – 14:30" at bounding box center [893, 518] width 51 height 14
click at [868, 530] on div "13:30 – 14:30 Pemberton Leisure Homes Ltd - 00324130 - 1 x deinstall - pm - BL1…" at bounding box center [884, 537] width 32 height 52
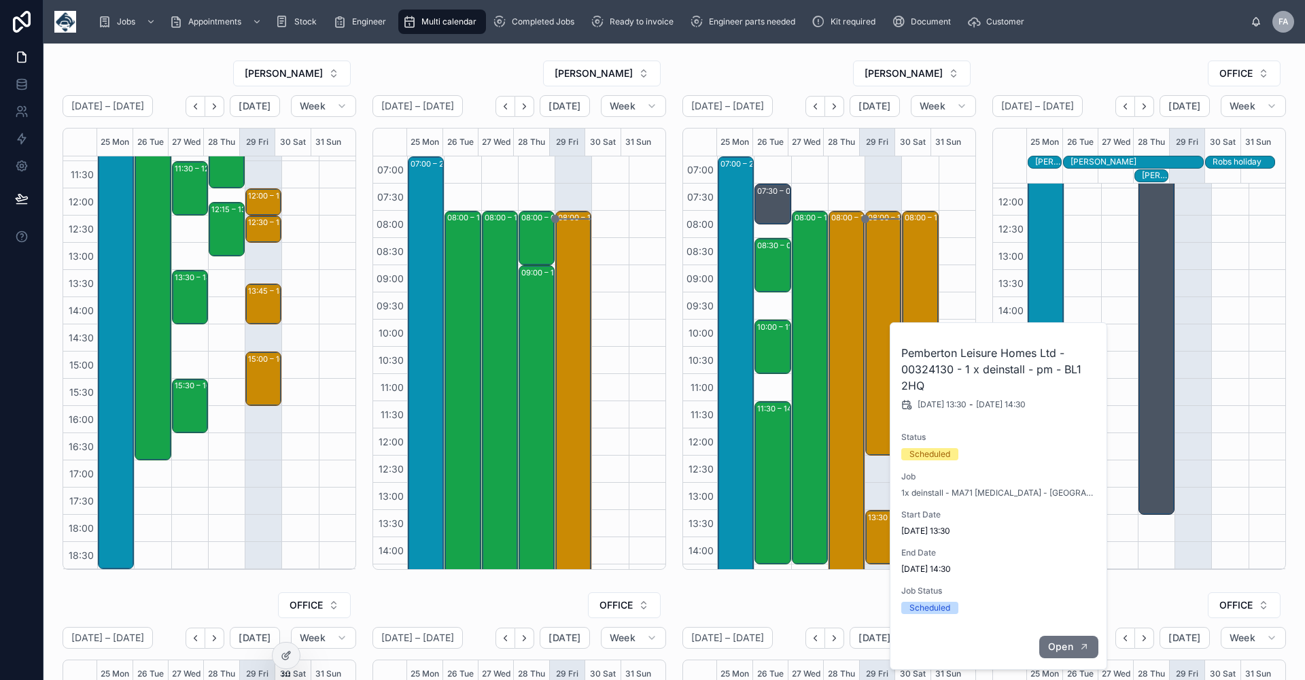
click at [1072, 649] on span "Open" at bounding box center [1060, 646] width 25 height 12
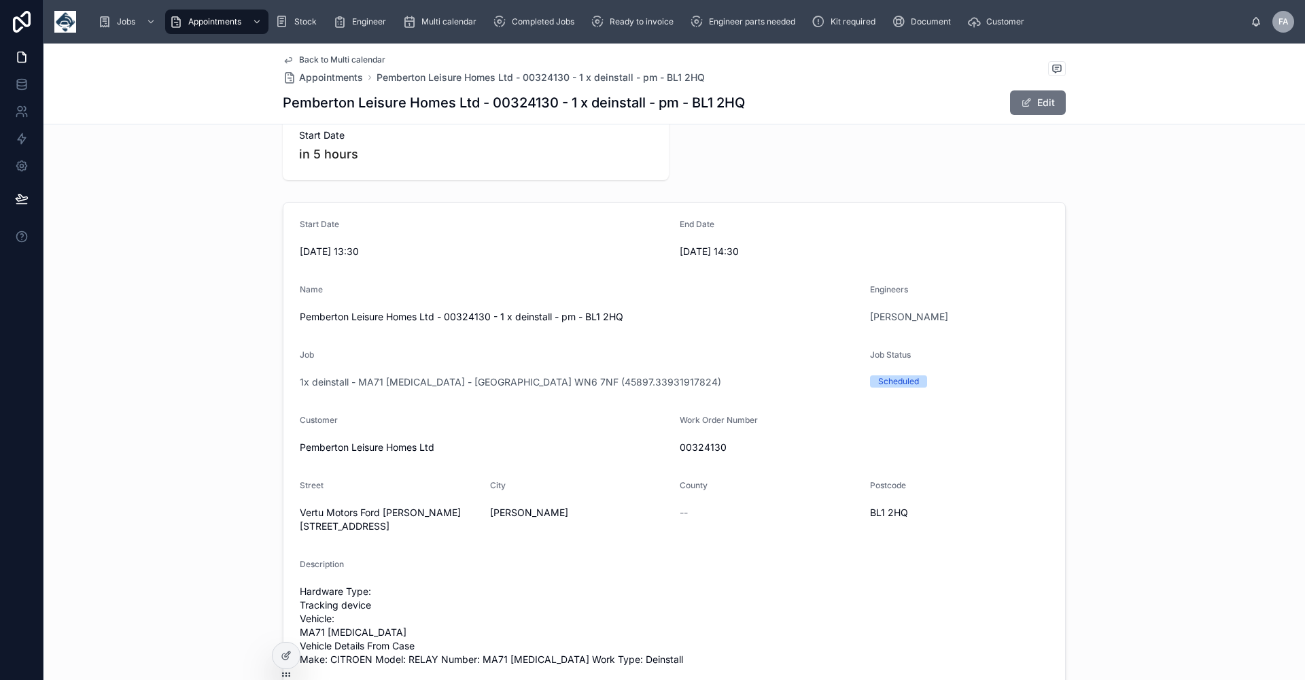
scroll to position [90, 0]
click at [326, 60] on span "Back to Multi calendar" at bounding box center [342, 59] width 86 height 11
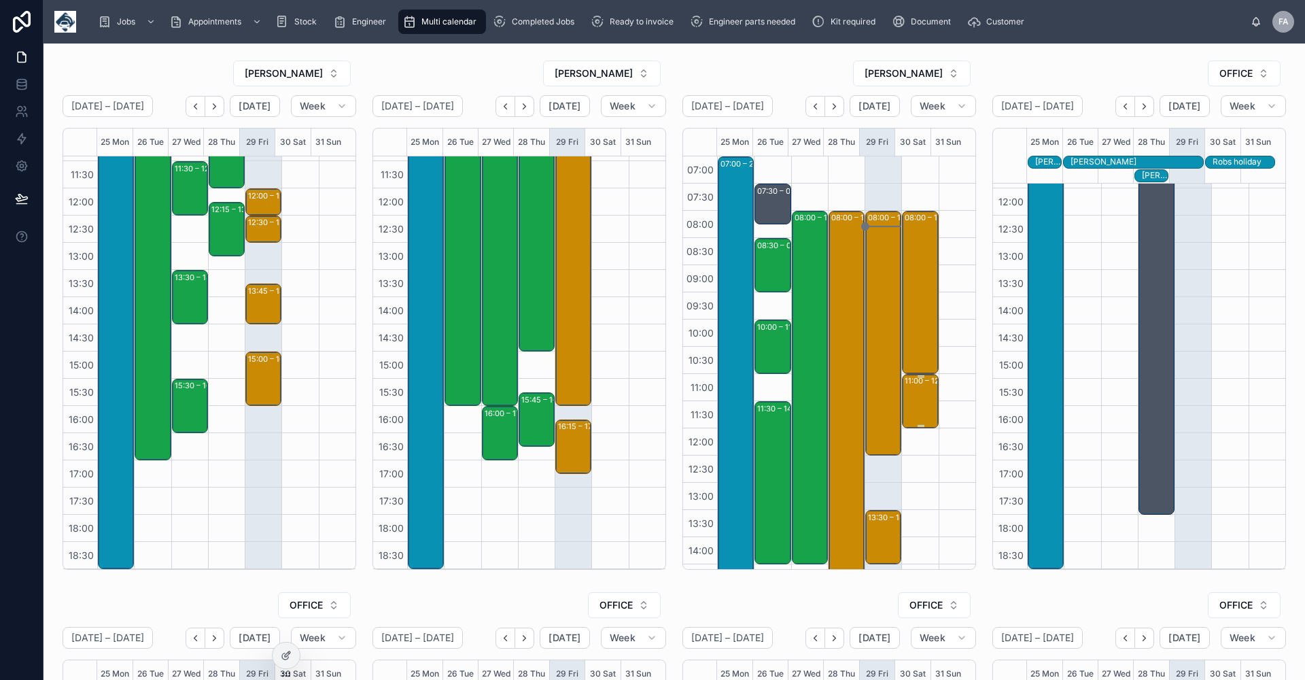
click at [905, 392] on div "11:00 – 12:00 [PERSON_NAME] (Haulage) Ltd - [PHONE_NUMBER] - 1 X SERVICE CALL -…" at bounding box center [921, 401] width 32 height 52
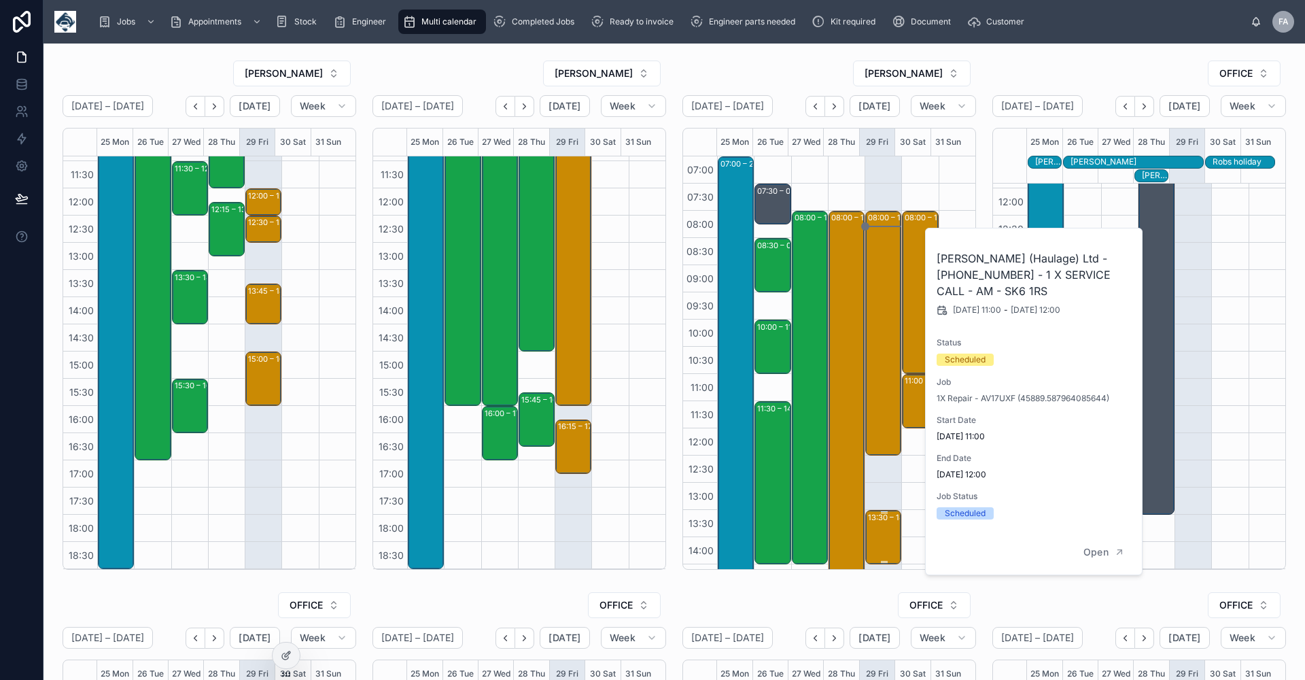
click at [869, 532] on div "13:30 – 14:30 Pemberton Leisure Homes Ltd - 00324130 - 1 x deinstall - pm - BL1…" at bounding box center [884, 537] width 32 height 52
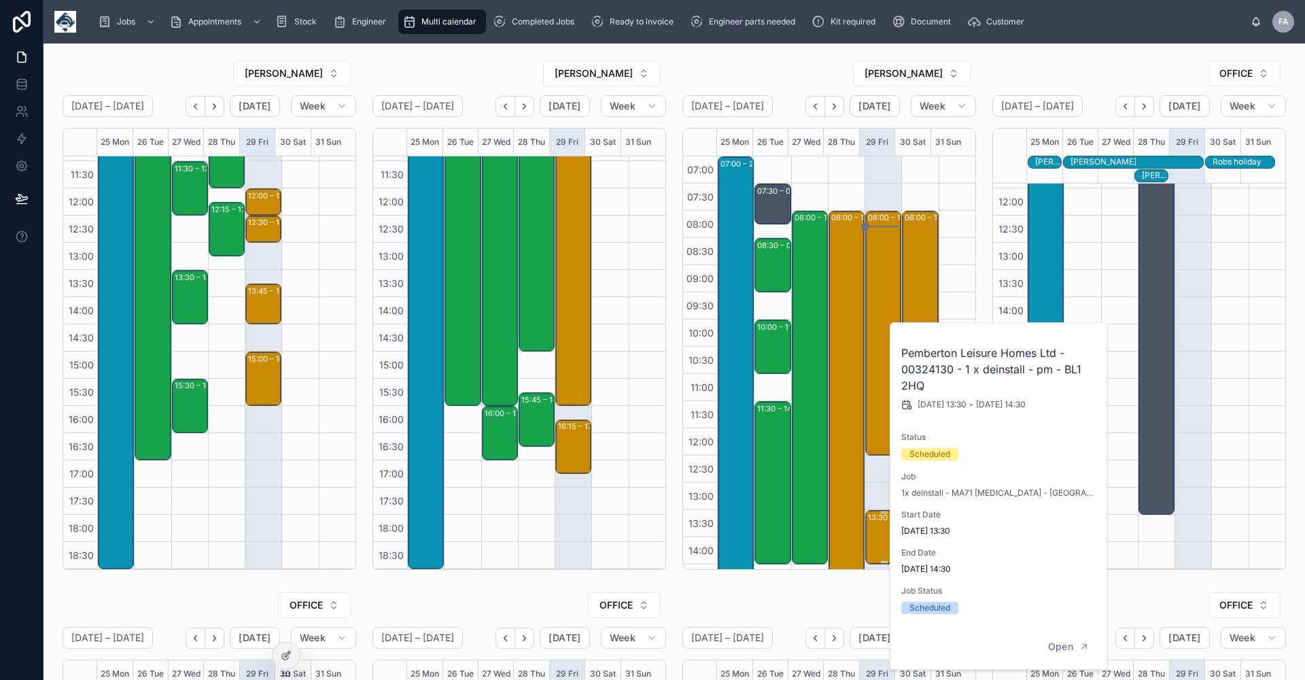
click at [870, 531] on div "13:30 – 14:30 Pemberton Leisure Homes Ltd - 00324130 - 1 x deinstall - pm - BL1…" at bounding box center [884, 537] width 32 height 52
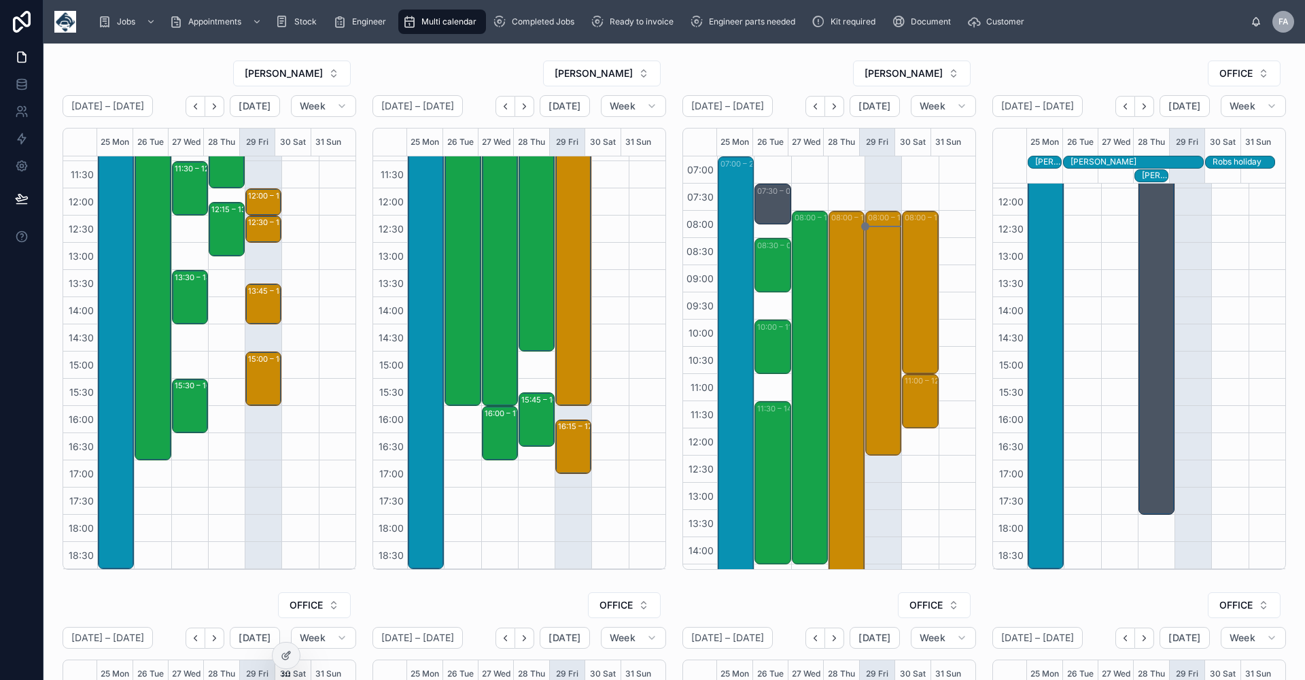
click at [873, 531] on div "13:30 – 14:30 Pemberton Leisure Homes Ltd - 00324130 - 1 x deinstall - pm - BL1…" at bounding box center [884, 537] width 32 height 52
